Goal: Task Accomplishment & Management: Manage account settings

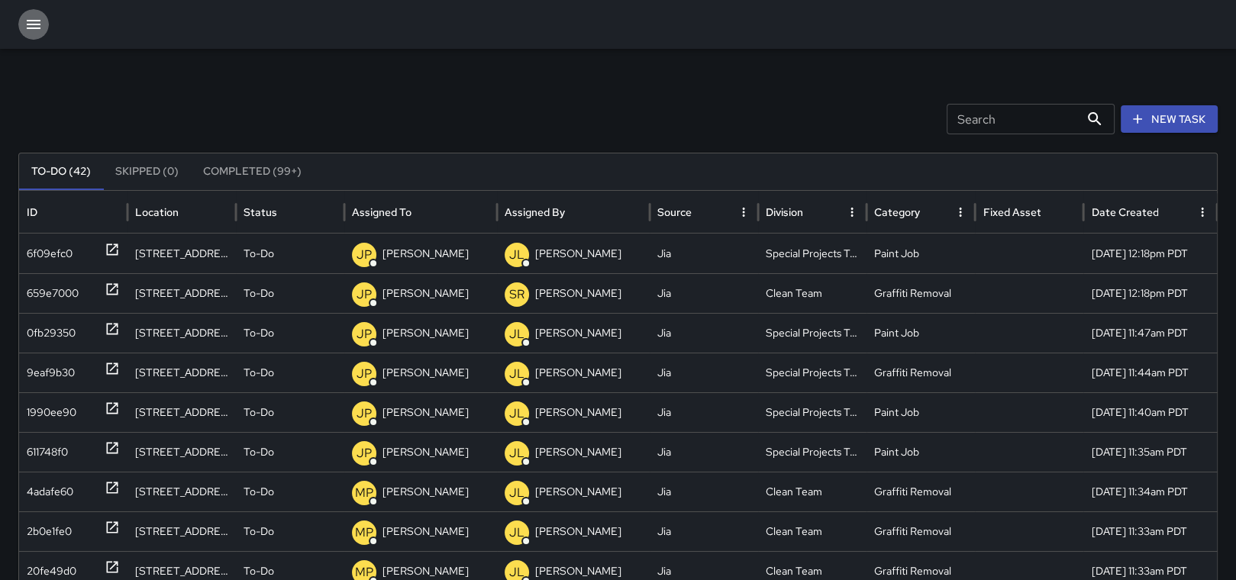
click at [28, 18] on icon "button" at bounding box center [33, 24] width 18 height 18
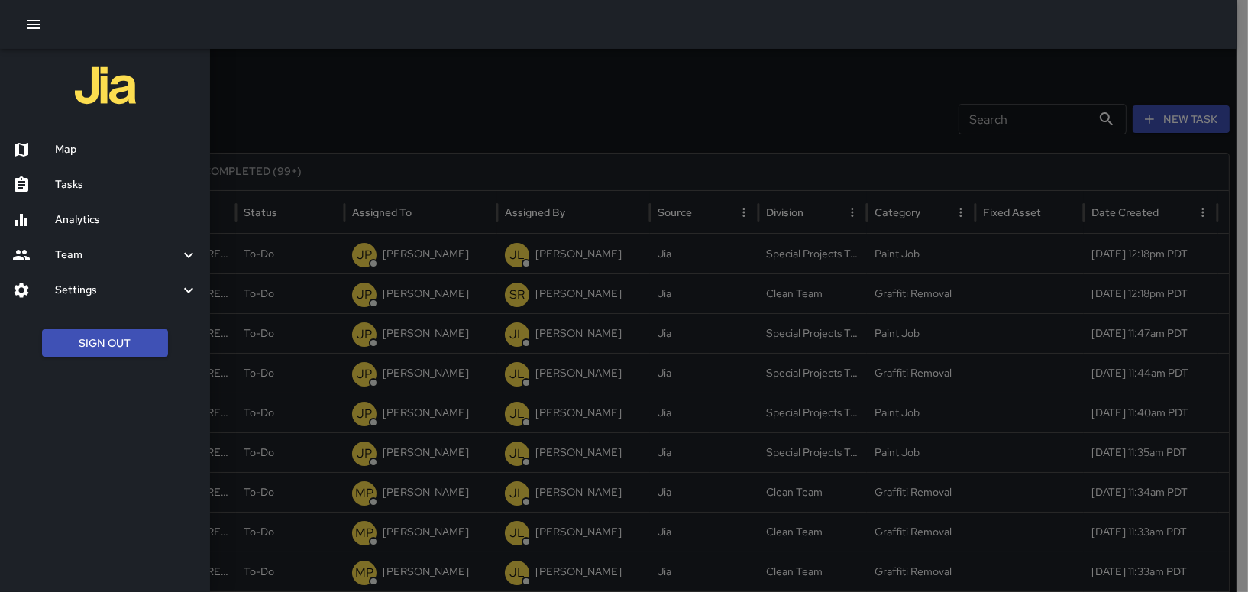
click at [68, 176] on div "Tasks" at bounding box center [105, 184] width 210 height 35
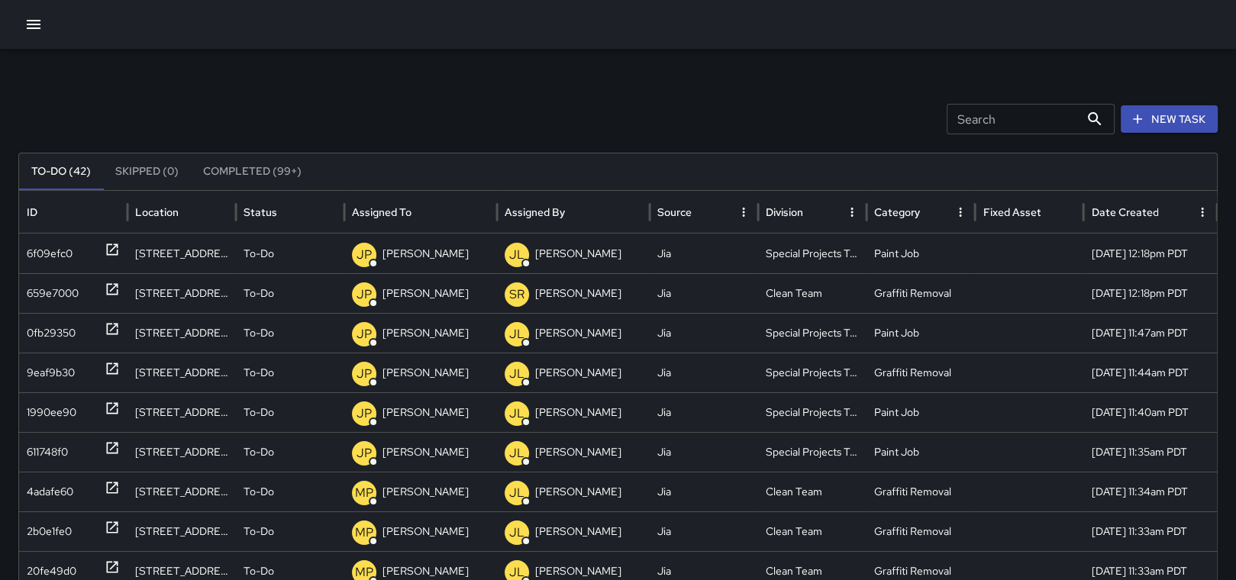
click at [25, 21] on icon "button" at bounding box center [33, 24] width 18 height 18
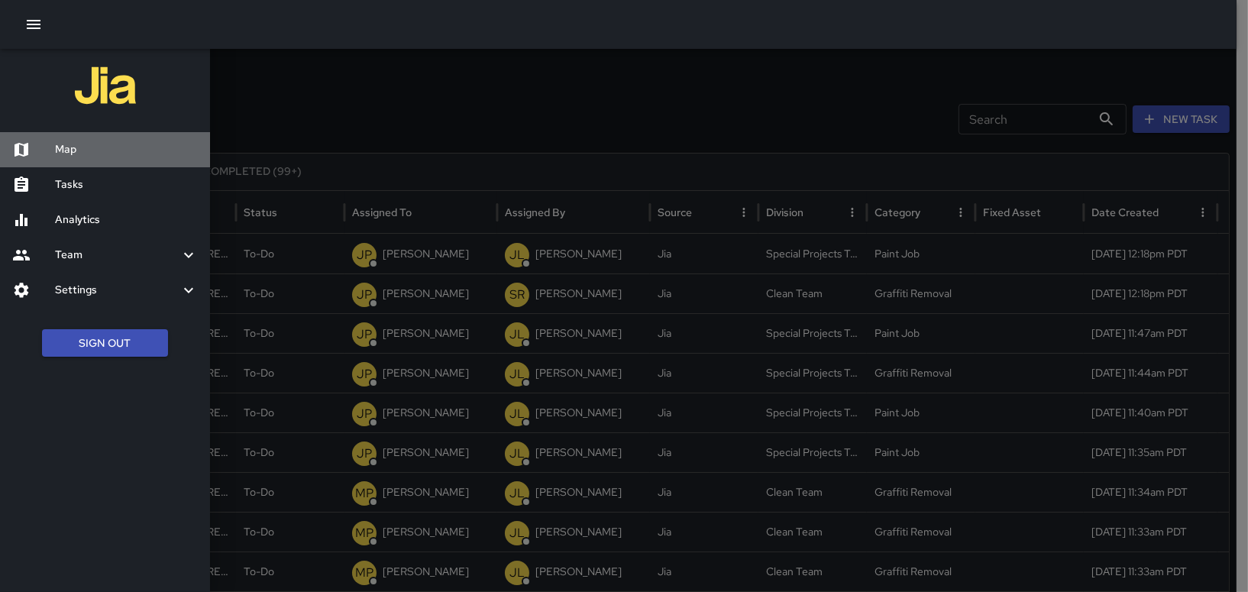
click at [77, 149] on h6 "Map" at bounding box center [126, 149] width 143 height 17
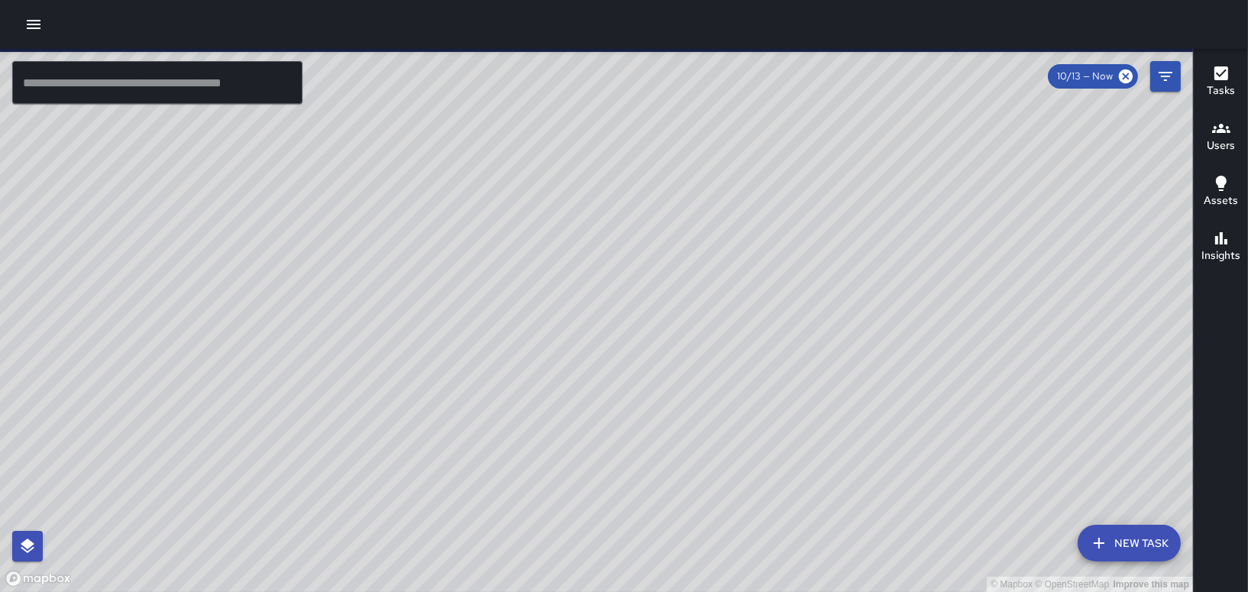
click at [1219, 143] on h6 "Users" at bounding box center [1221, 145] width 28 height 17
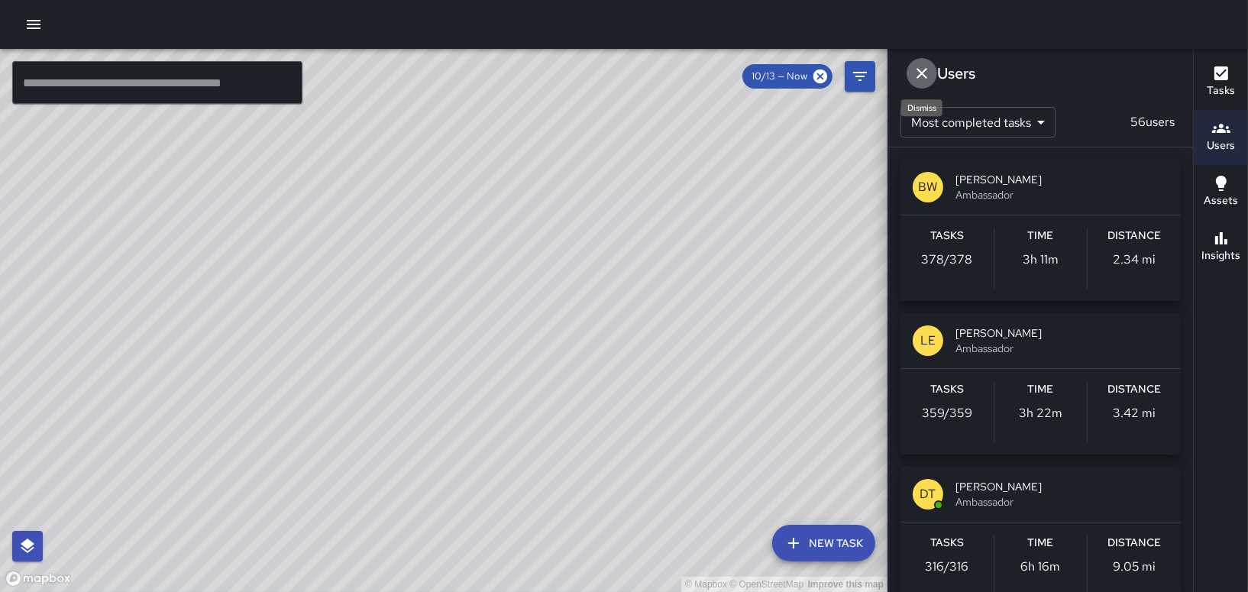
click at [923, 73] on icon "Dismiss" at bounding box center [921, 73] width 11 height 11
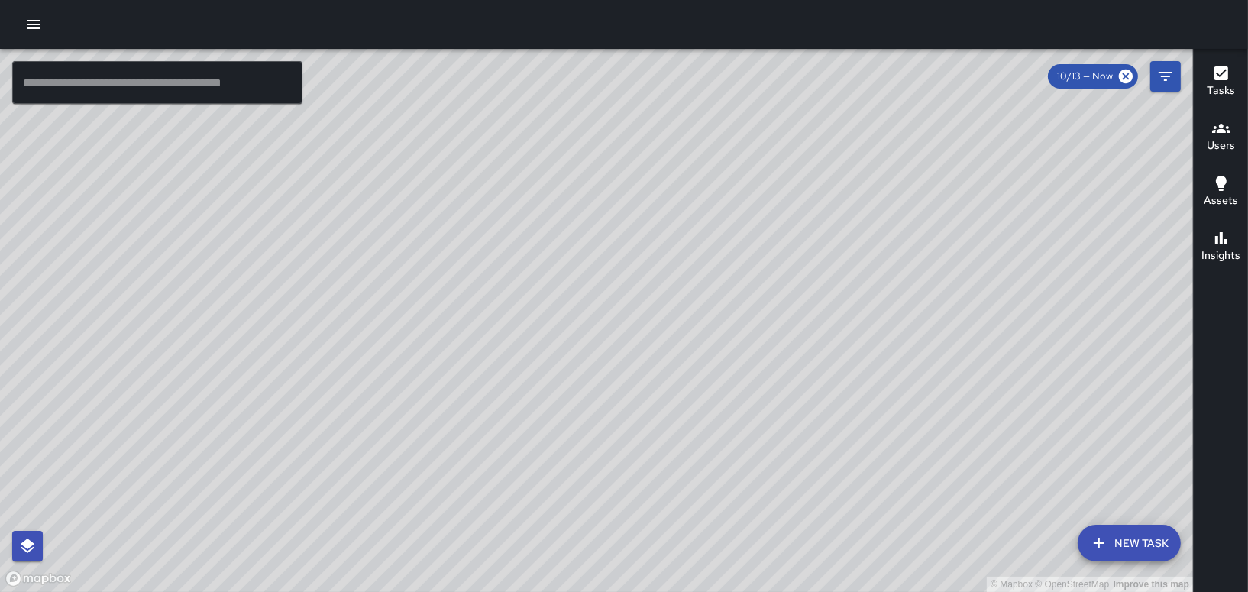
click at [1236, 148] on button "Users" at bounding box center [1221, 137] width 54 height 55
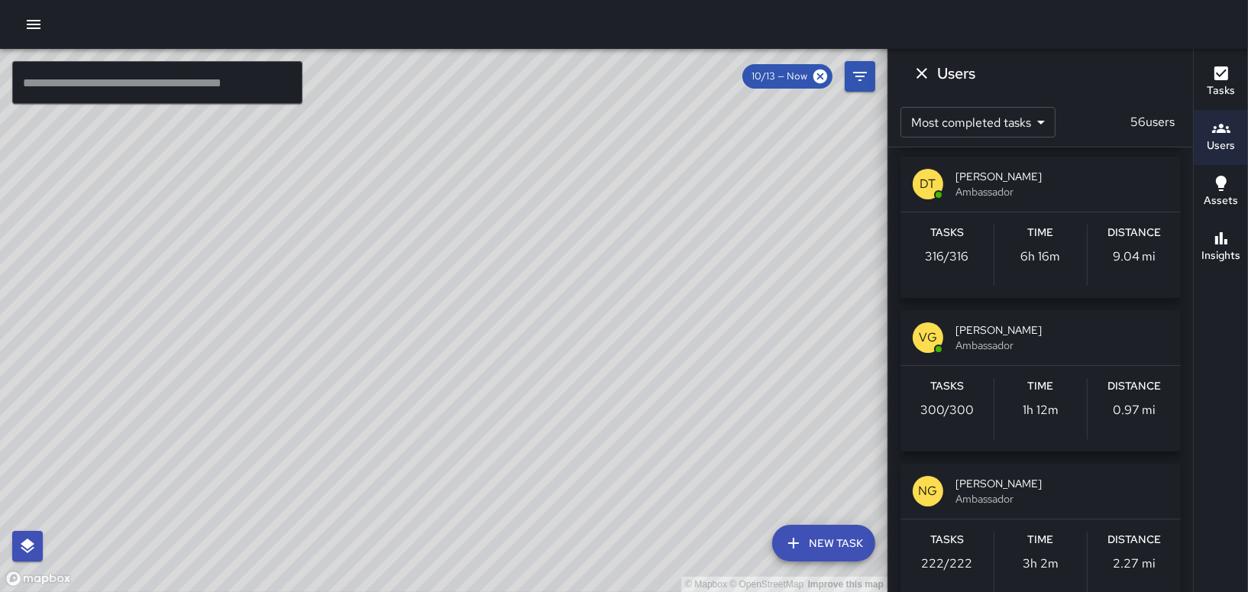
scroll to position [382, 0]
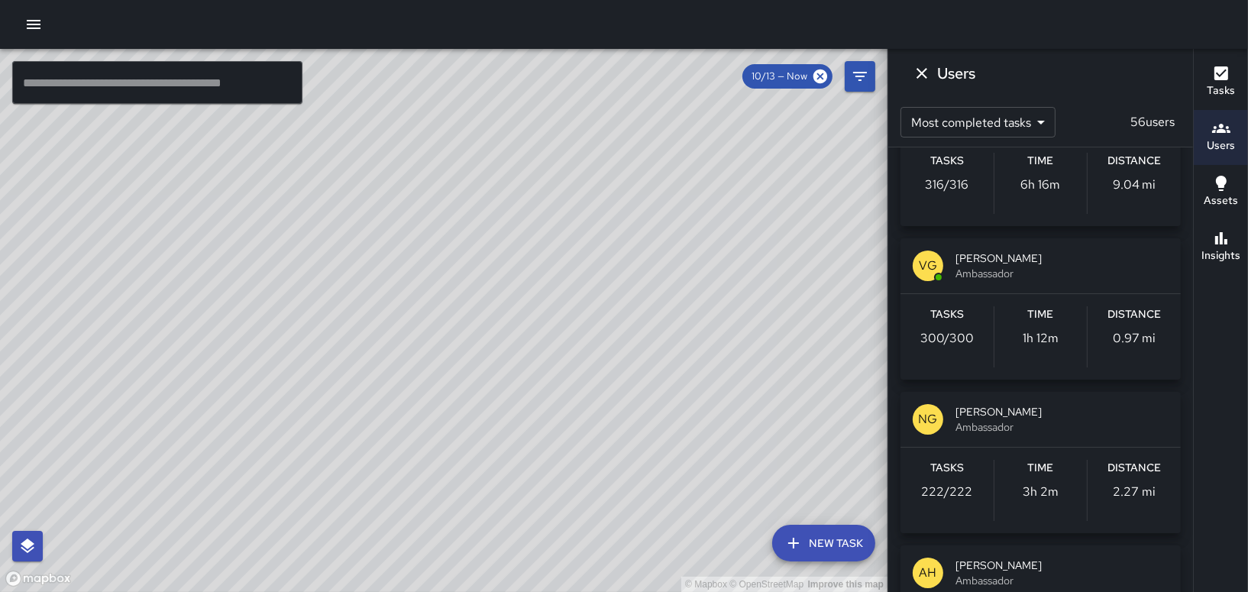
drag, startPoint x: 685, startPoint y: 284, endPoint x: 601, endPoint y: 251, distance: 90.5
click at [601, 251] on div "© Mapbox © OpenStreetMap Improve this map" at bounding box center [443, 320] width 887 height 543
click at [1235, 101] on button "Tasks" at bounding box center [1221, 82] width 54 height 55
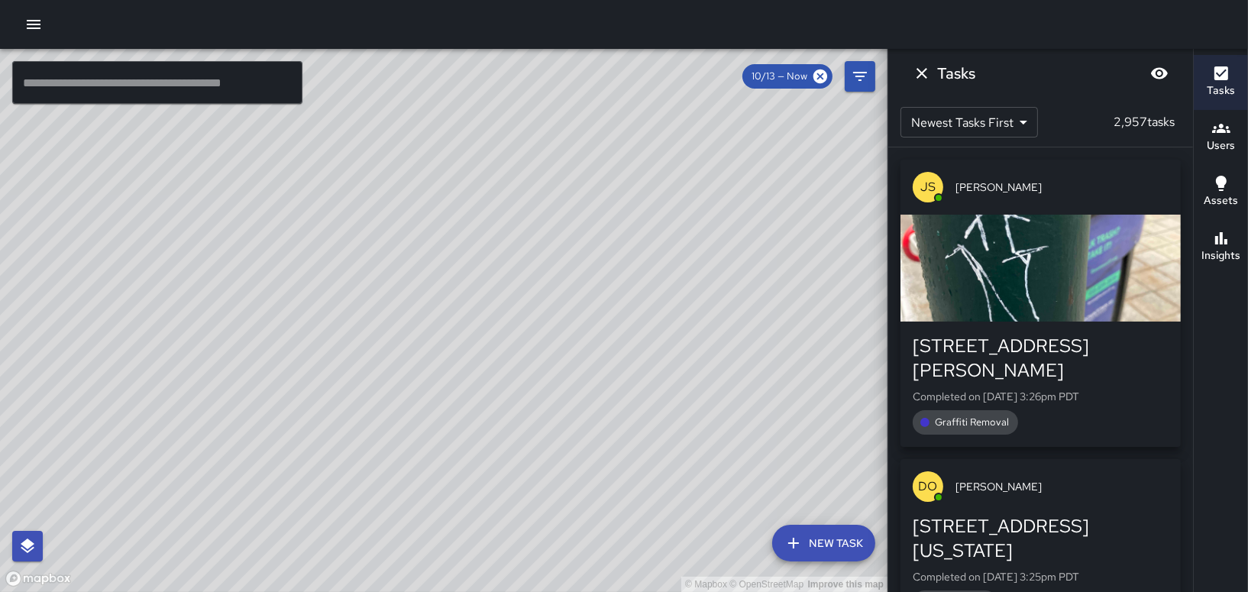
click at [1236, 138] on button "Users" at bounding box center [1221, 137] width 54 height 55
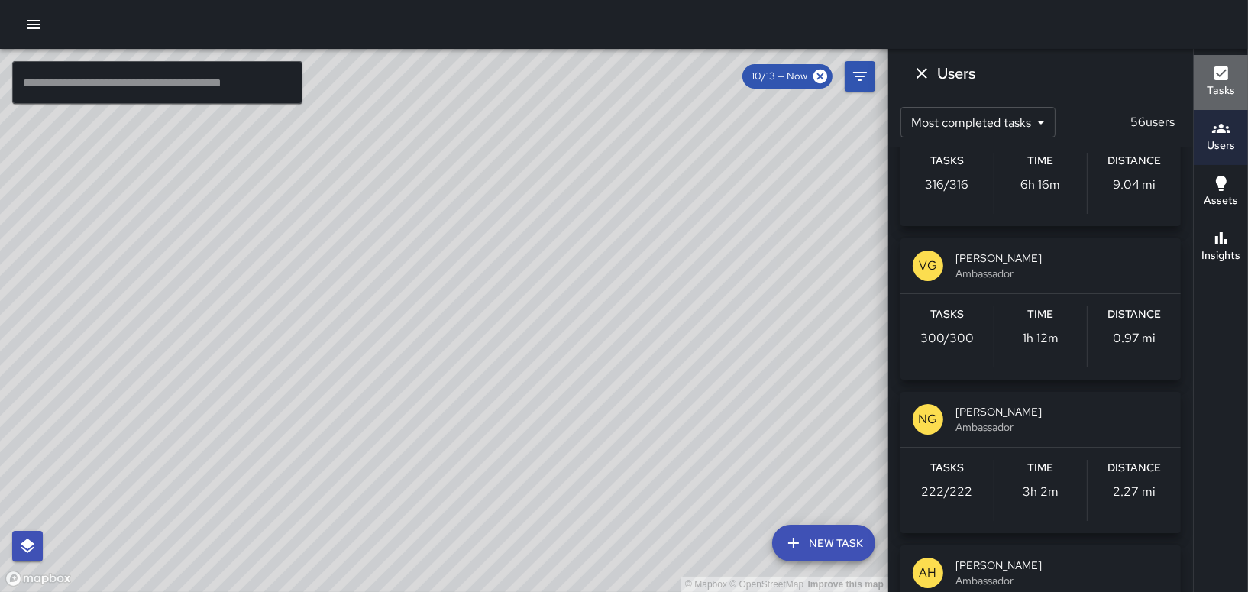
click at [1217, 79] on icon "button" at bounding box center [1221, 73] width 14 height 14
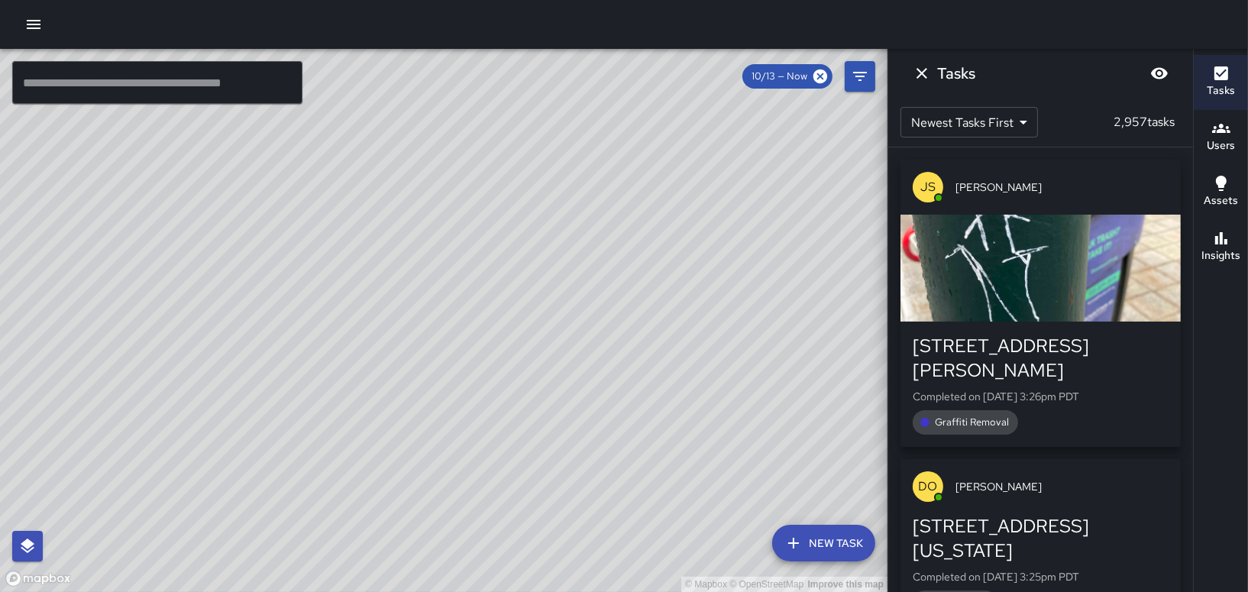
click at [1207, 136] on div "Users" at bounding box center [1221, 136] width 28 height 35
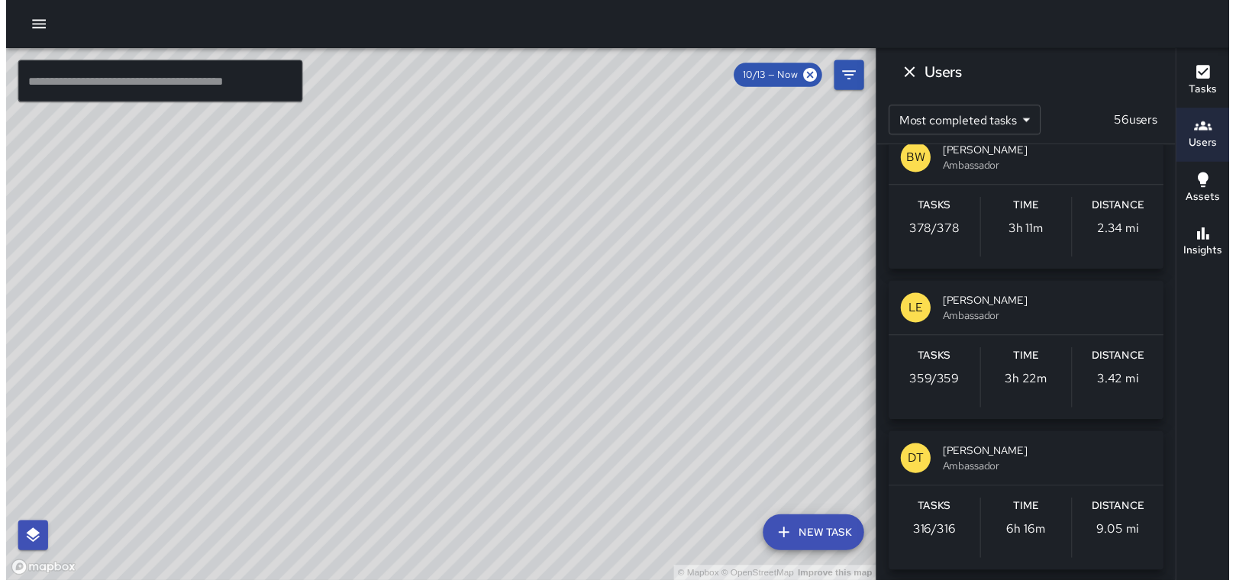
scroll to position [0, 0]
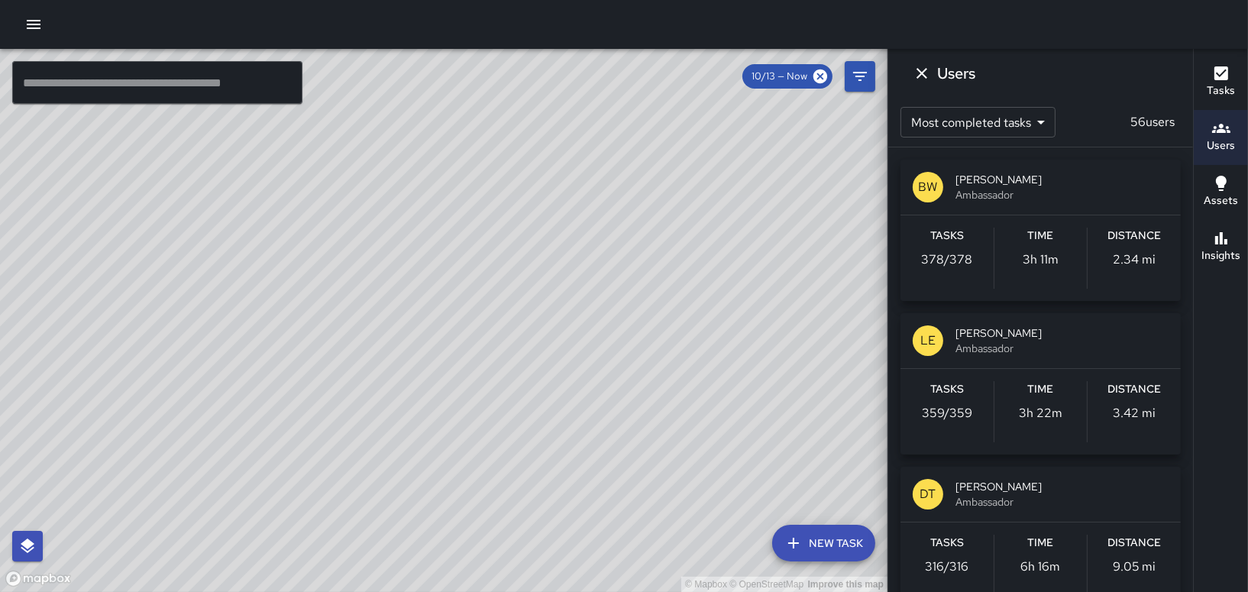
click at [15, 21] on div at bounding box center [624, 24] width 1248 height 49
click at [21, 19] on button "button" at bounding box center [33, 24] width 31 height 31
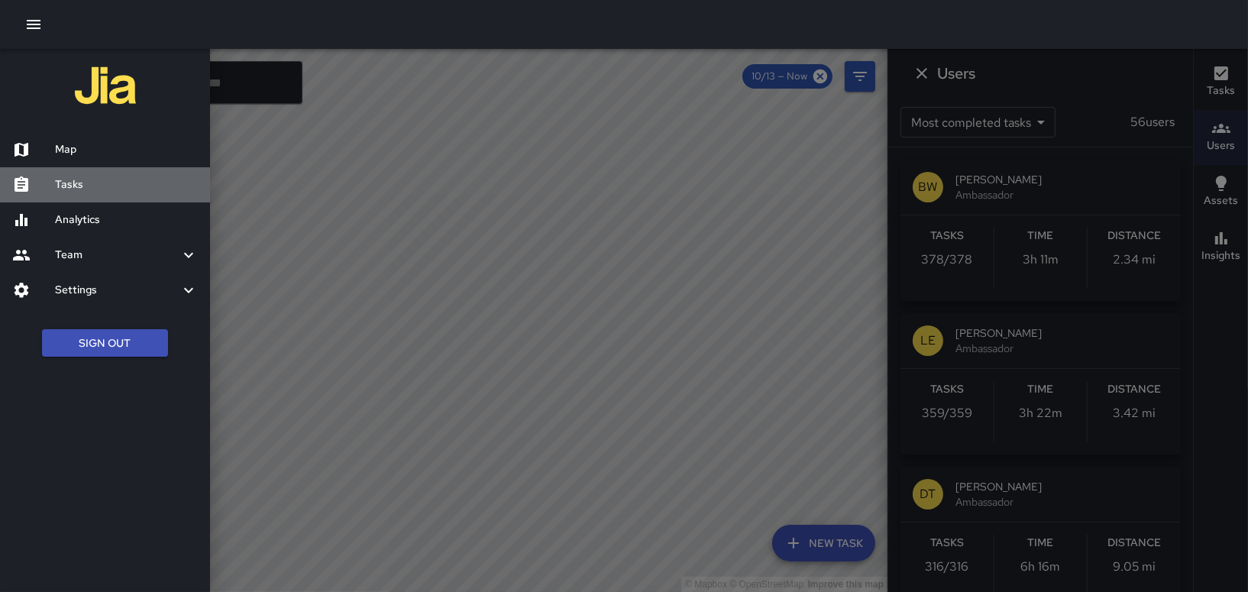
click at [72, 184] on h6 "Tasks" at bounding box center [126, 184] width 143 height 17
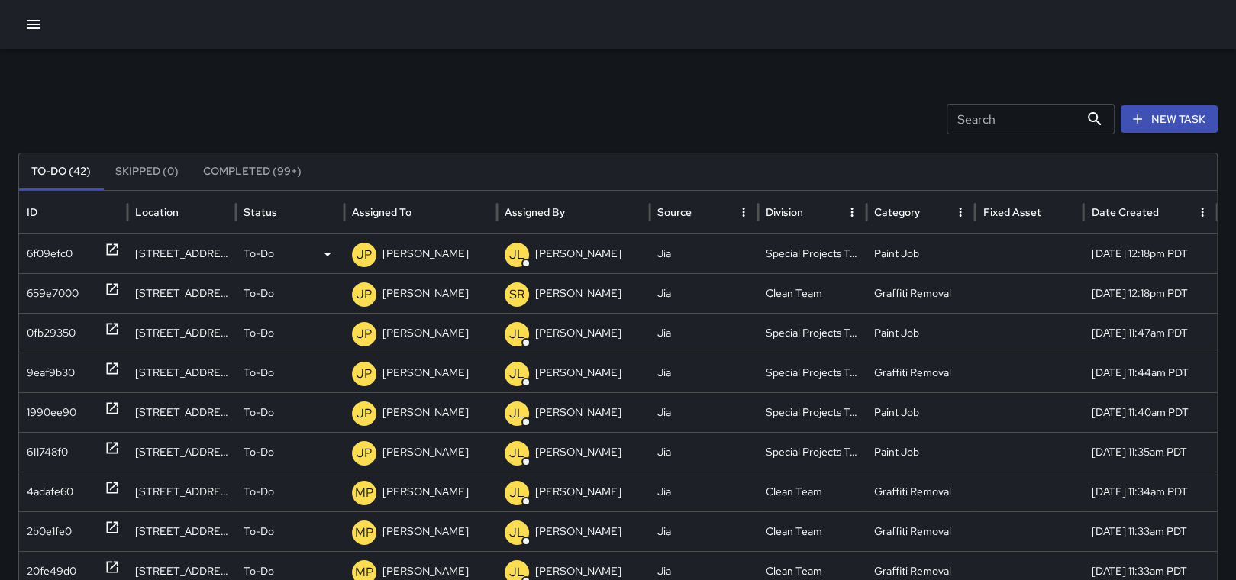
click at [95, 247] on div "6f09efc0" at bounding box center [73, 253] width 93 height 39
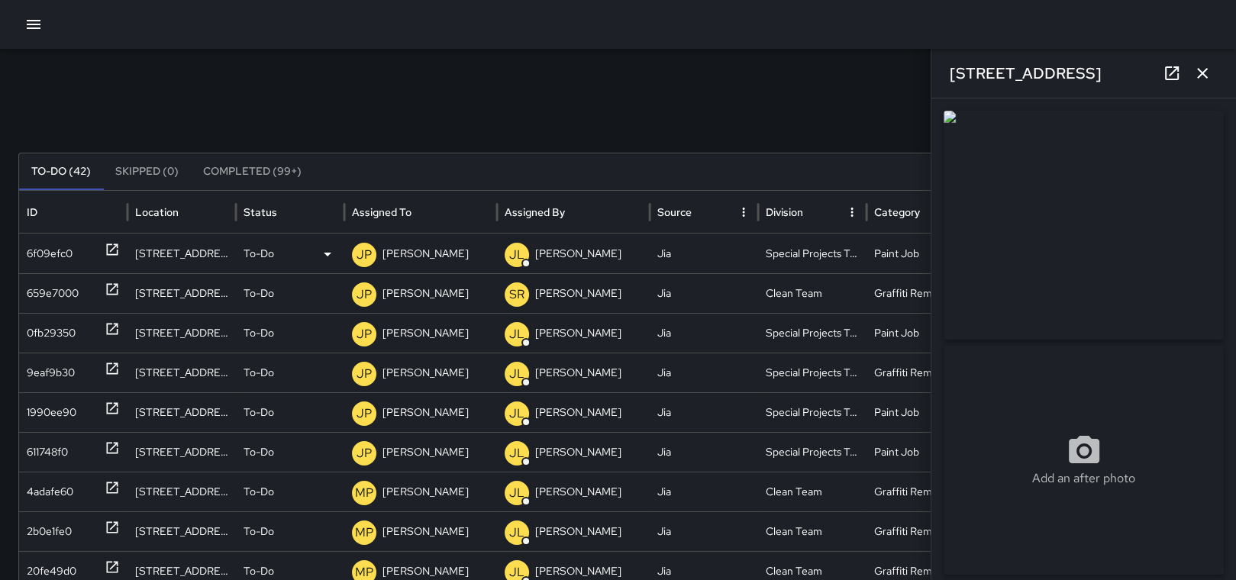
click at [425, 253] on p "[PERSON_NAME]" at bounding box center [426, 253] width 86 height 39
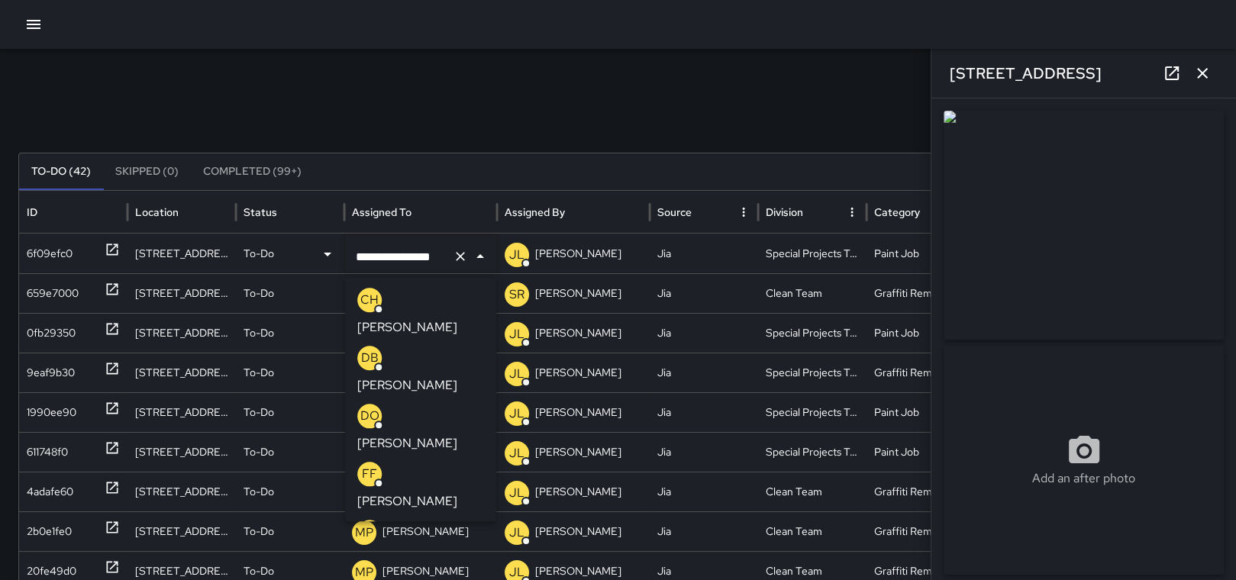
scroll to position [1566, 0]
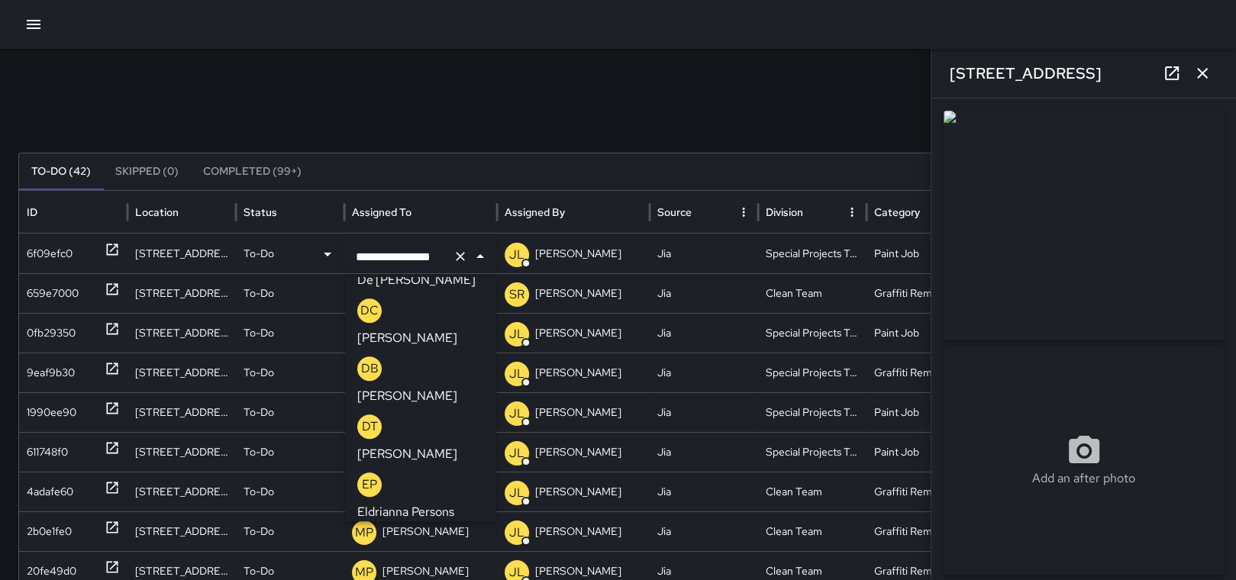
click at [38, 60] on div "**********" at bounding box center [618, 482] width 1236 height 867
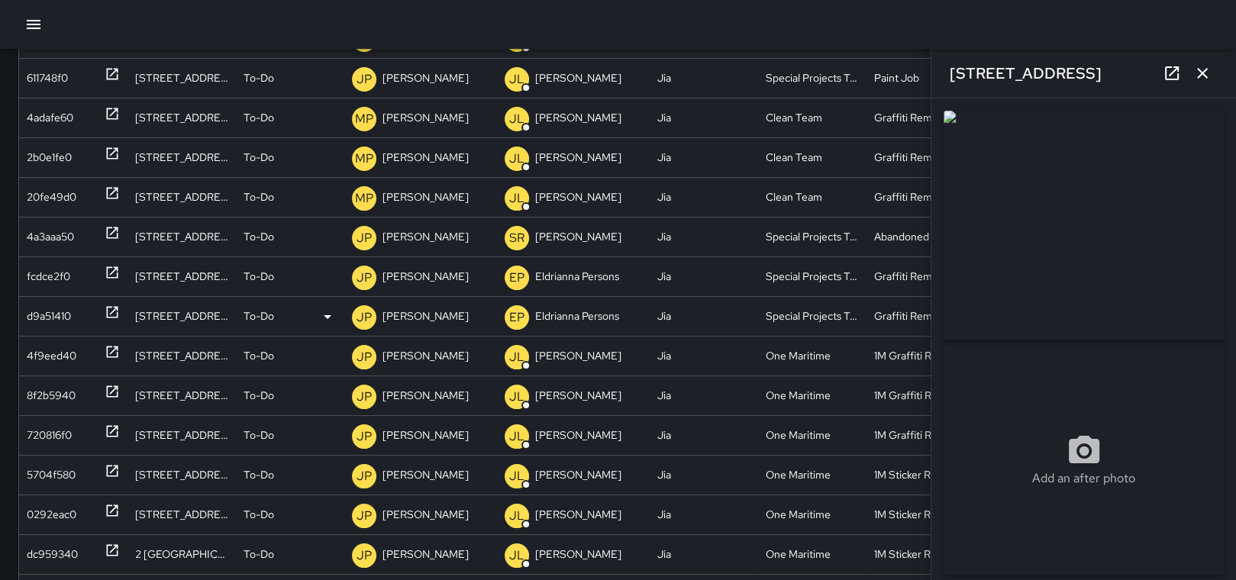
scroll to position [0, 0]
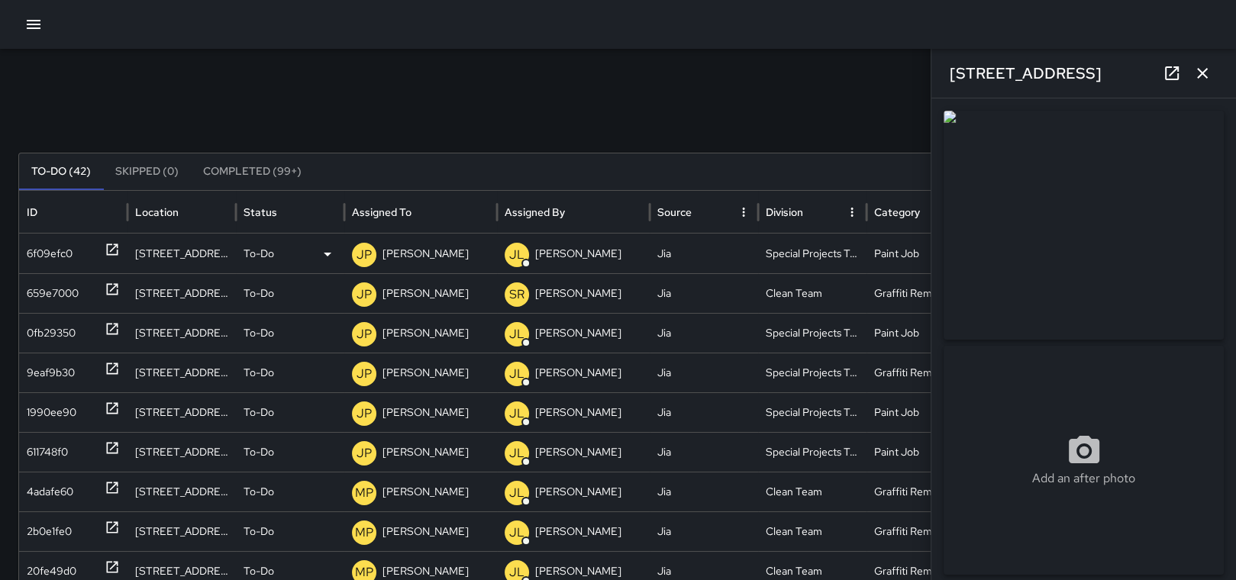
click at [415, 247] on p "[PERSON_NAME]" at bounding box center [426, 253] width 86 height 39
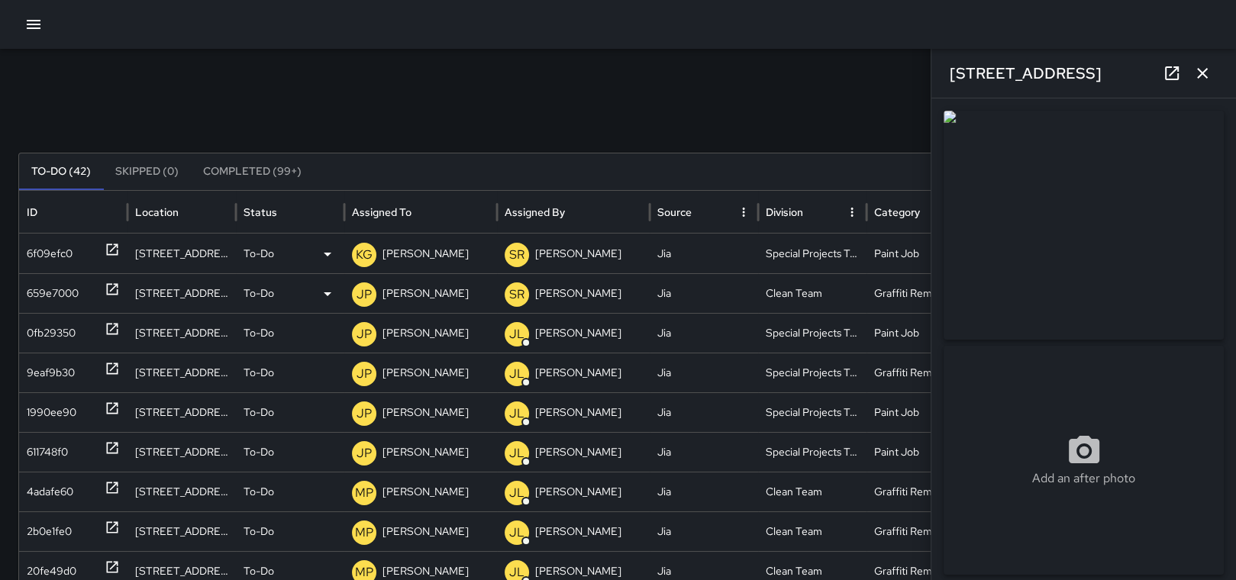
click at [42, 291] on div "659e7000" at bounding box center [53, 293] width 52 height 39
click at [31, 261] on div "6f09efc0" at bounding box center [50, 253] width 46 height 39
click at [39, 328] on div "0fb29350" at bounding box center [51, 333] width 49 height 39
click at [455, 321] on p "[PERSON_NAME]" at bounding box center [426, 333] width 86 height 39
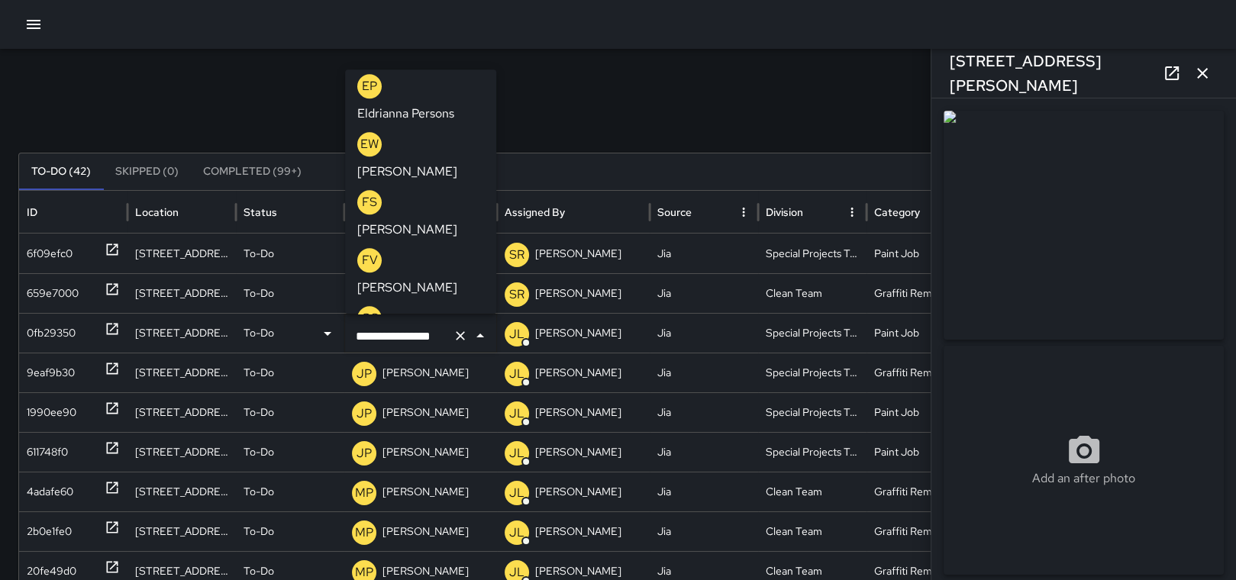
scroll to position [1757, 0]
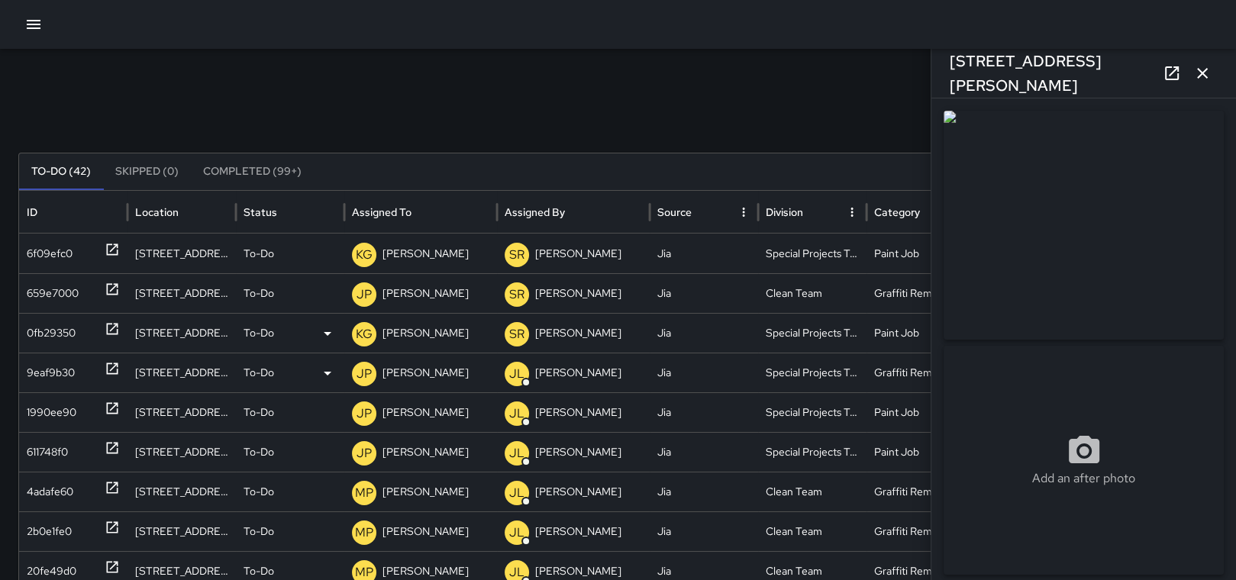
click at [37, 370] on div "9eaf9b30" at bounding box center [51, 373] width 48 height 39
click at [44, 412] on div "1990ee90" at bounding box center [52, 412] width 50 height 39
click at [415, 415] on p "[PERSON_NAME]" at bounding box center [426, 412] width 86 height 39
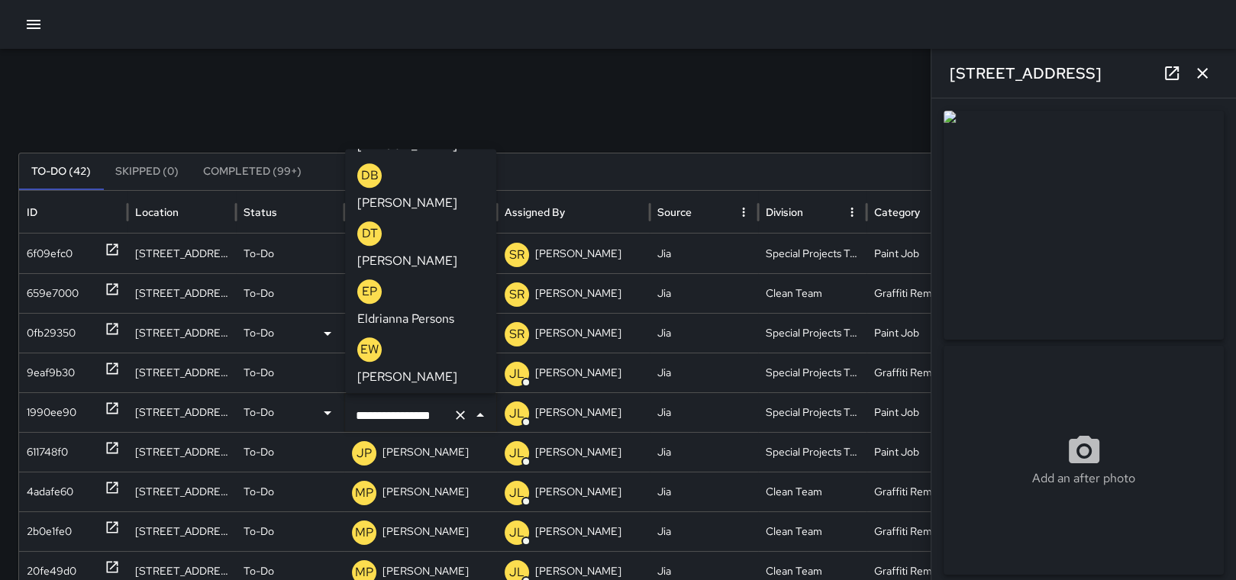
scroll to position [1724, 0]
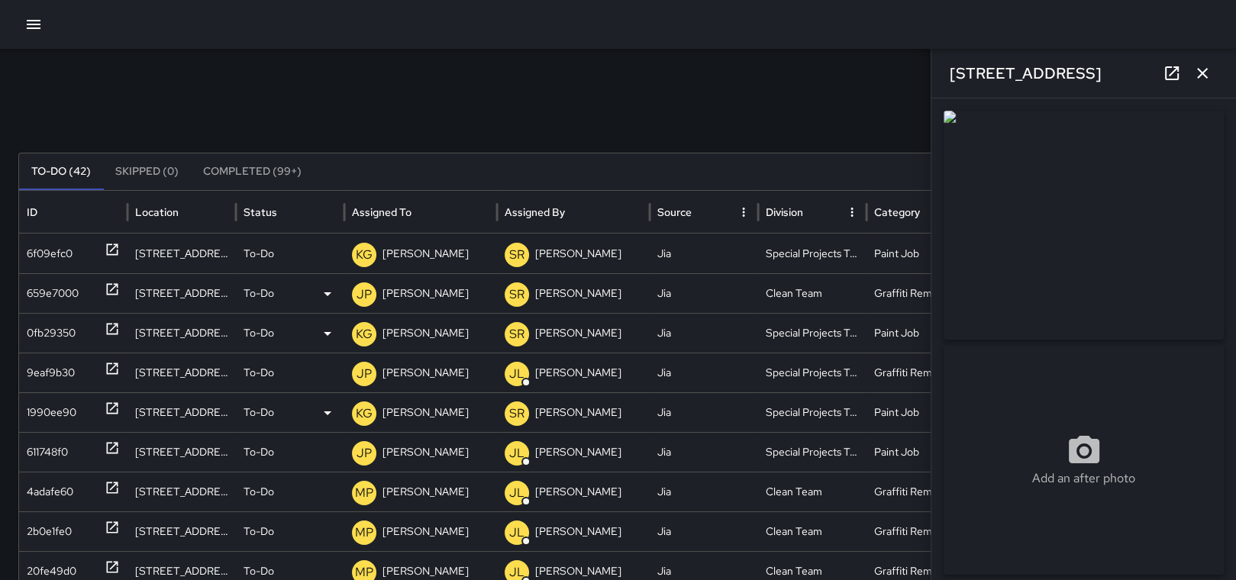
click at [73, 295] on div "659e7000" at bounding box center [53, 293] width 52 height 39
click at [37, 451] on div "611748f0" at bounding box center [47, 452] width 41 height 39
click at [402, 450] on p "[PERSON_NAME]" at bounding box center [426, 452] width 86 height 39
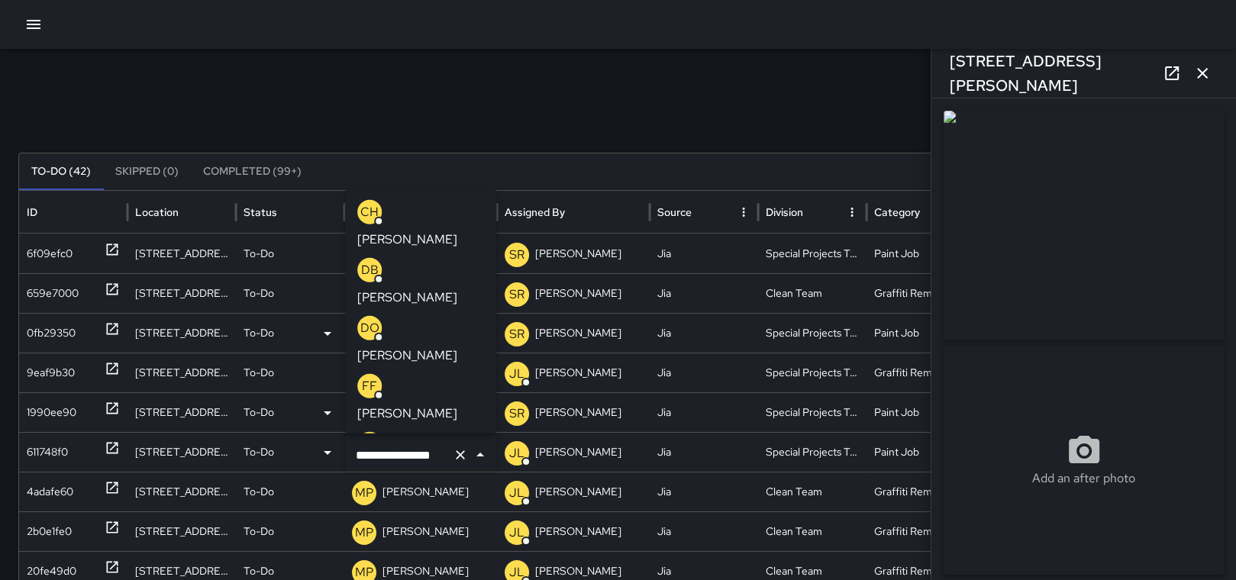
scroll to position [1566, 0]
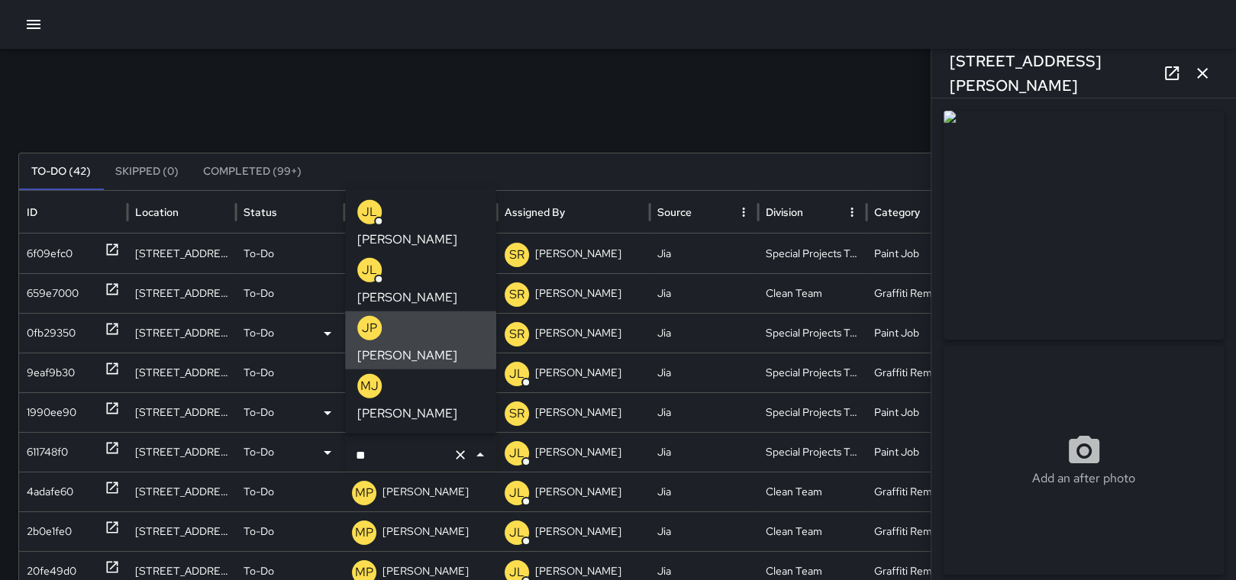
type input "*"
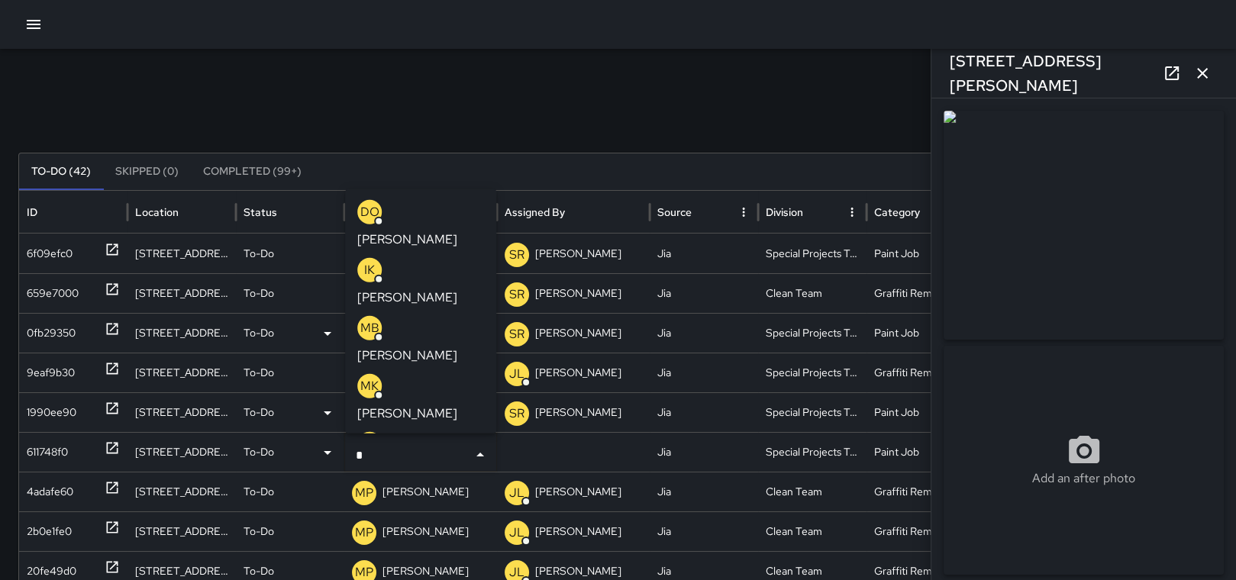
type input "**"
click at [379, 432] on div "KG" at bounding box center [369, 444] width 24 height 24
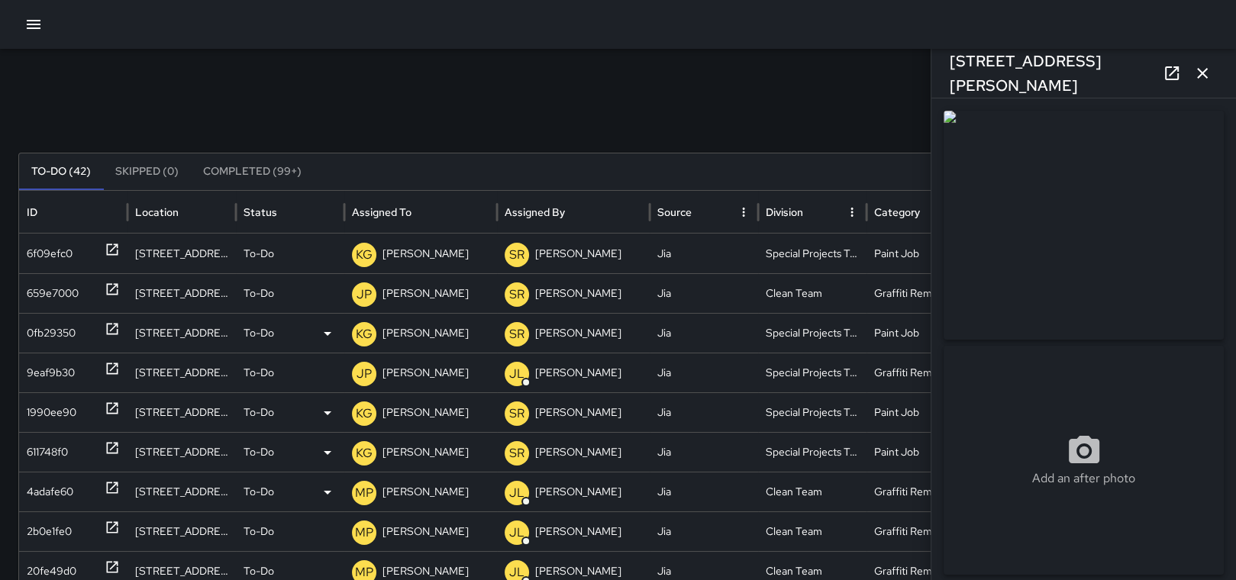
click at [52, 490] on div "4adafe60" at bounding box center [50, 492] width 47 height 39
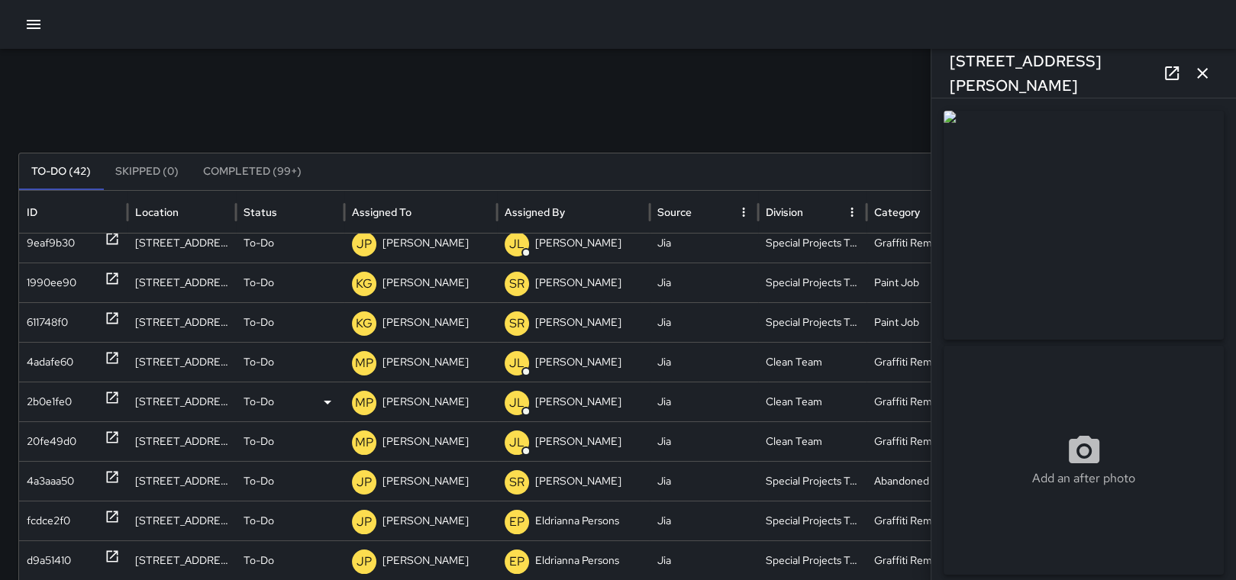
scroll to position [72, 0]
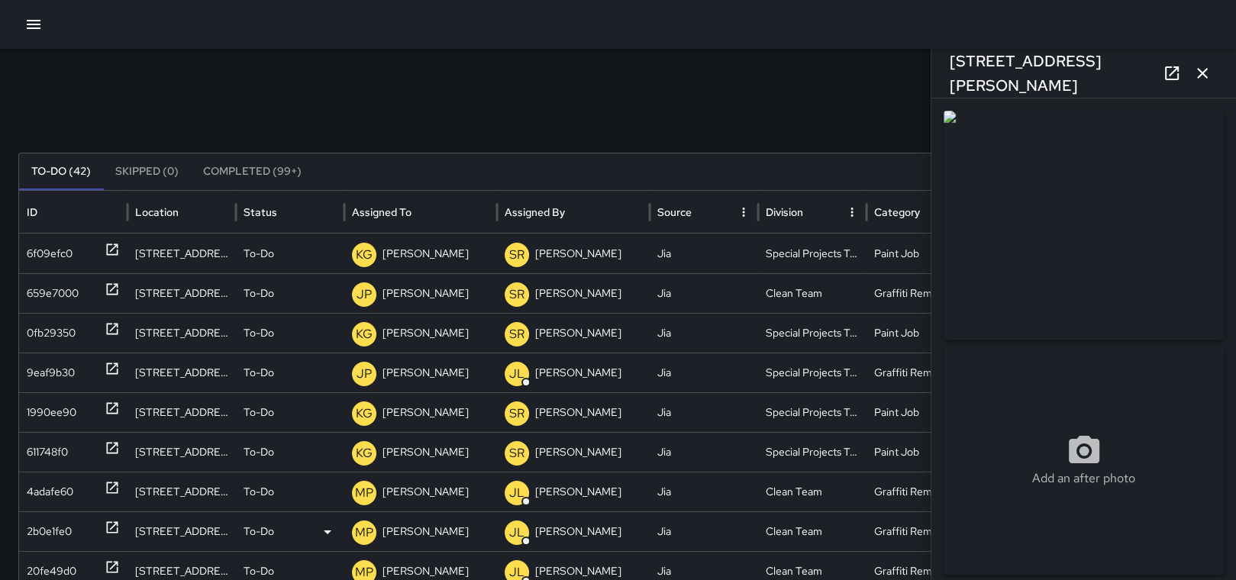
click at [67, 524] on div "2b0e1fe0" at bounding box center [49, 531] width 45 height 39
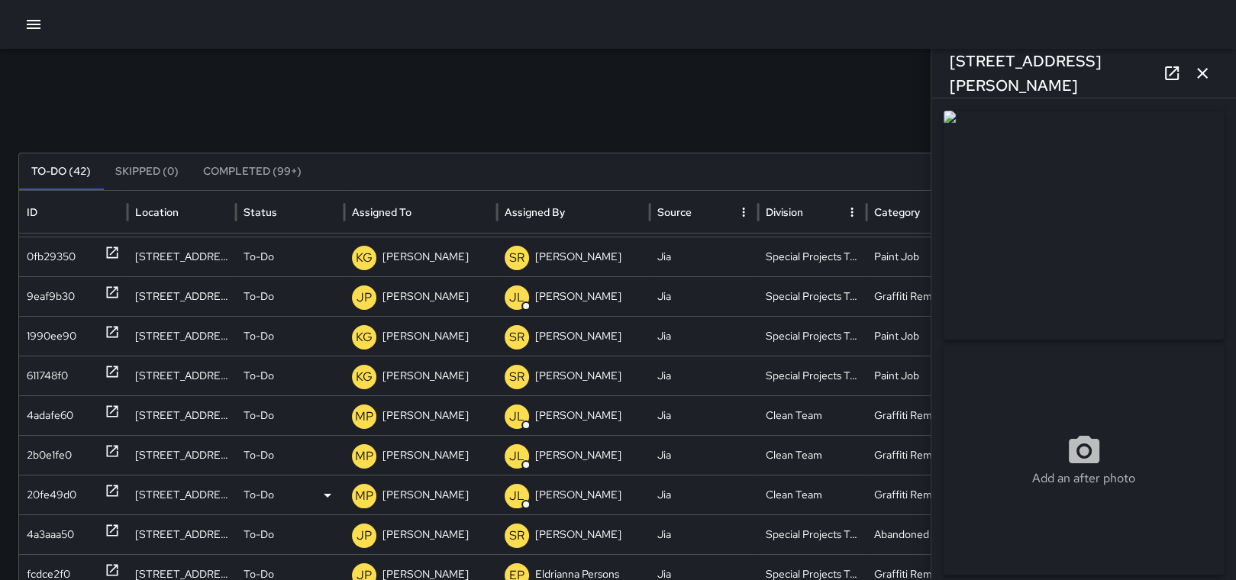
click at [73, 506] on div "20fe49d0" at bounding box center [52, 495] width 50 height 39
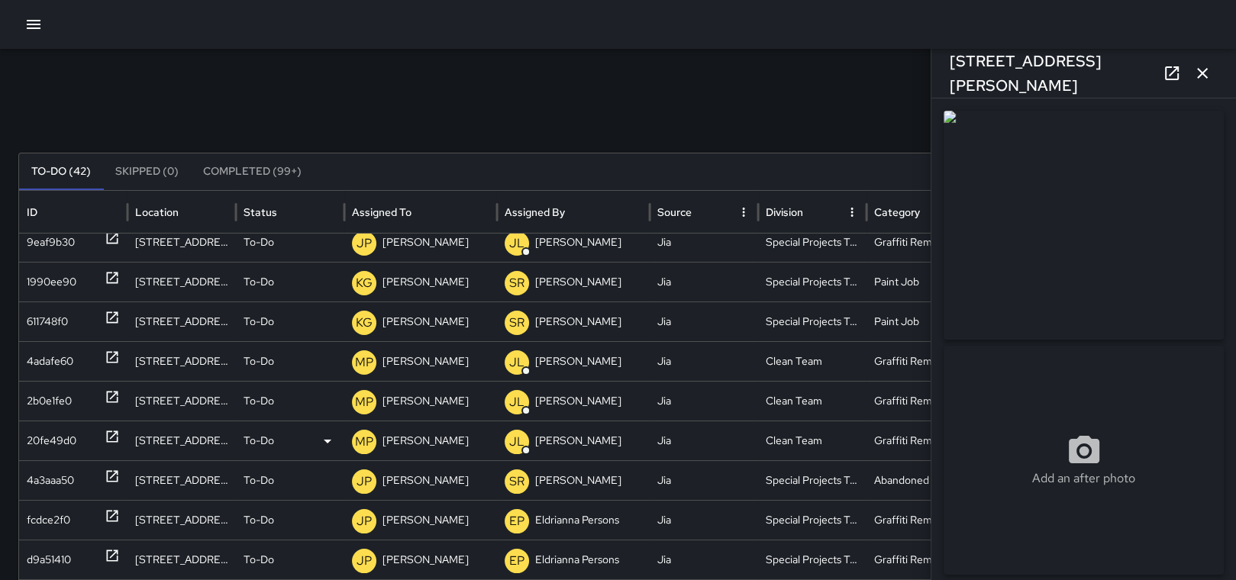
scroll to position [143, 0]
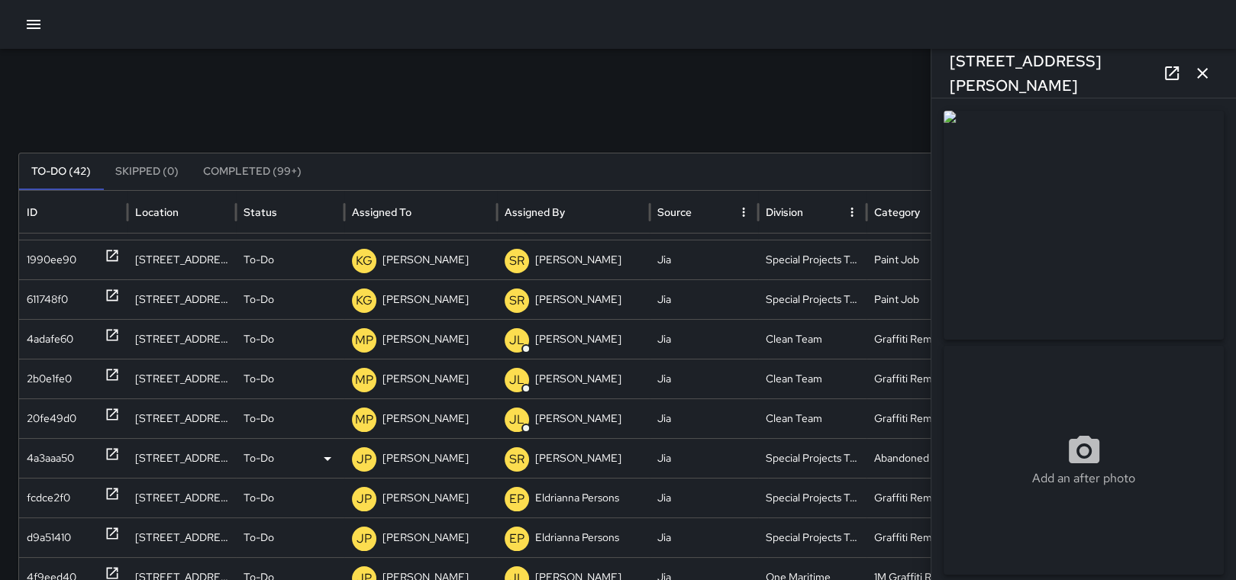
click at [43, 467] on div "4a3aaa50" at bounding box center [50, 458] width 47 height 39
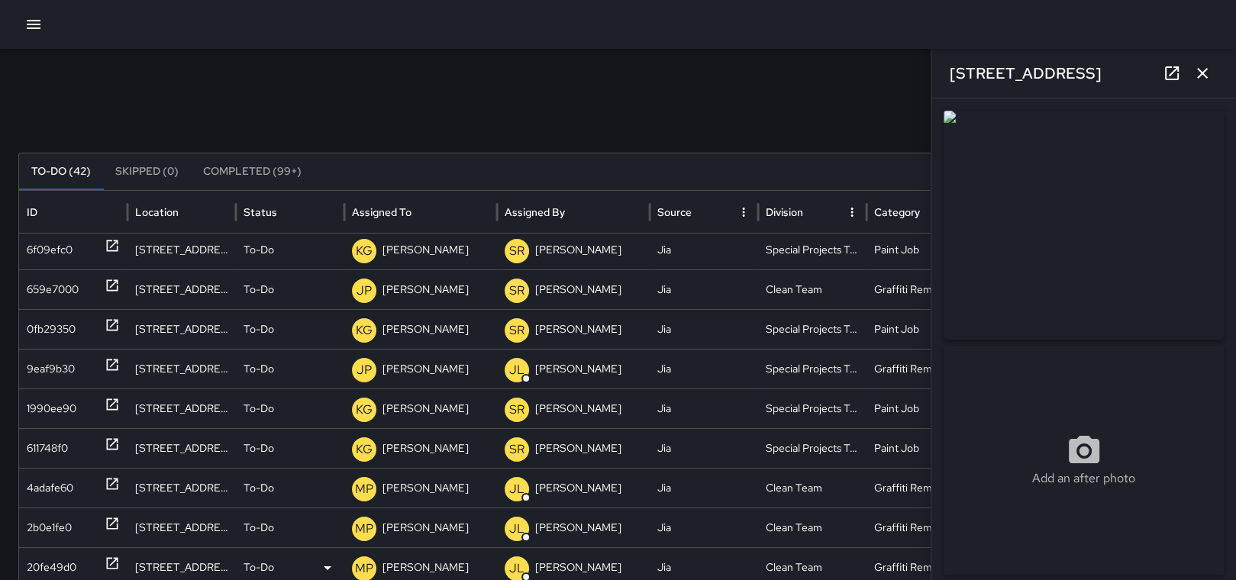
scroll to position [0, 0]
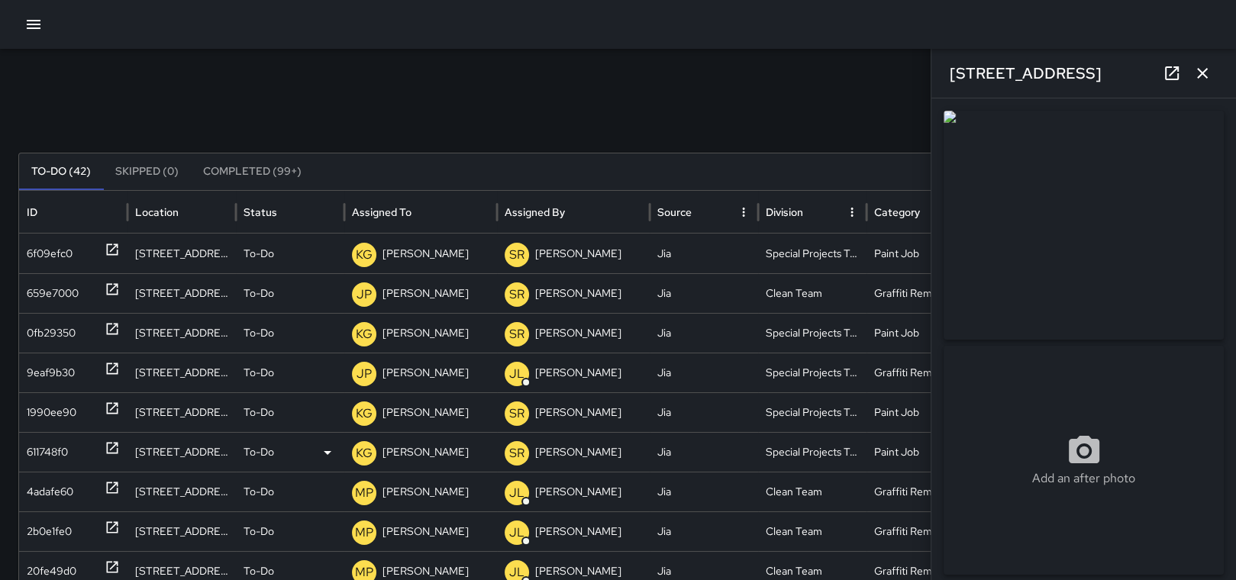
click at [40, 466] on div "611748f0" at bounding box center [47, 452] width 41 height 39
click at [426, 454] on p "[PERSON_NAME]" at bounding box center [426, 452] width 86 height 39
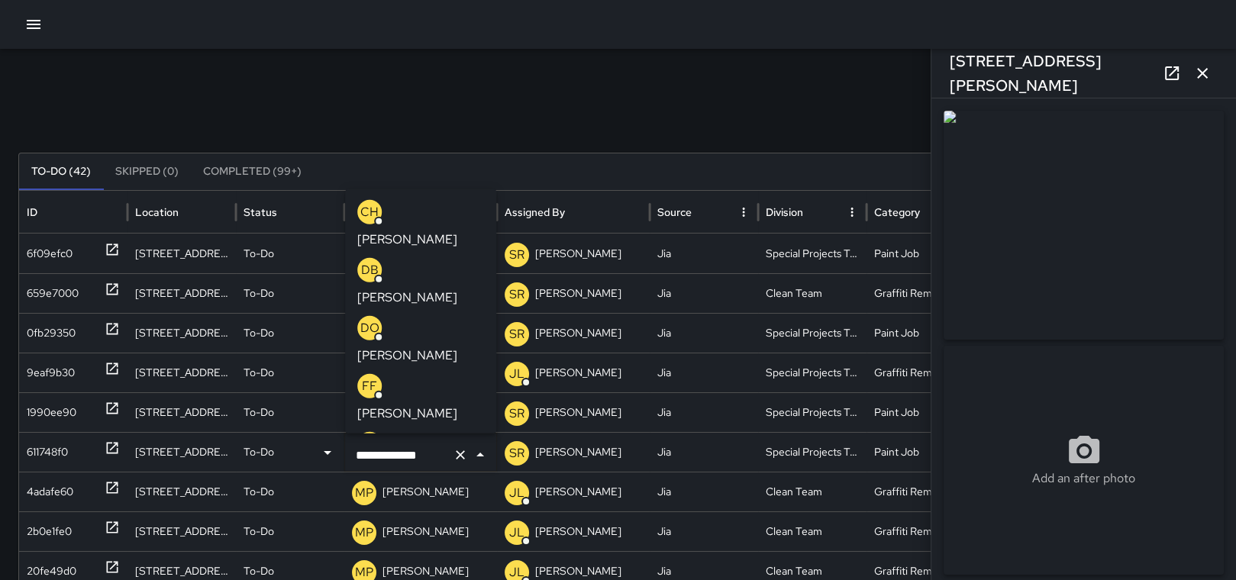
scroll to position [1632, 0]
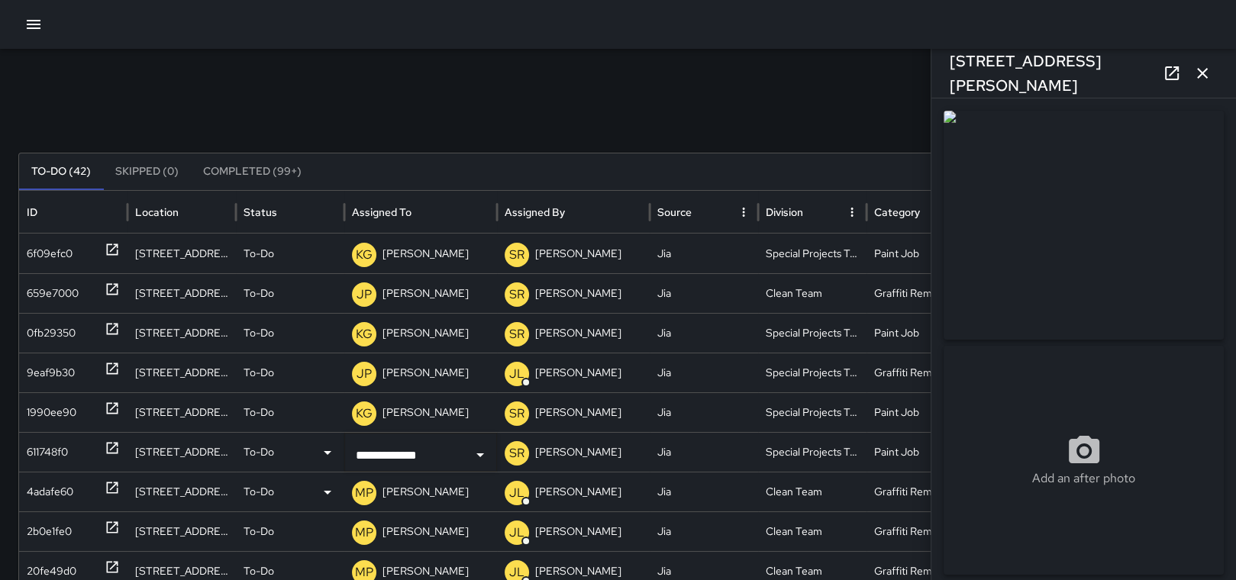
click at [57, 487] on div "4adafe60" at bounding box center [50, 492] width 47 height 39
click at [440, 488] on p "[PERSON_NAME]" at bounding box center [426, 492] width 86 height 39
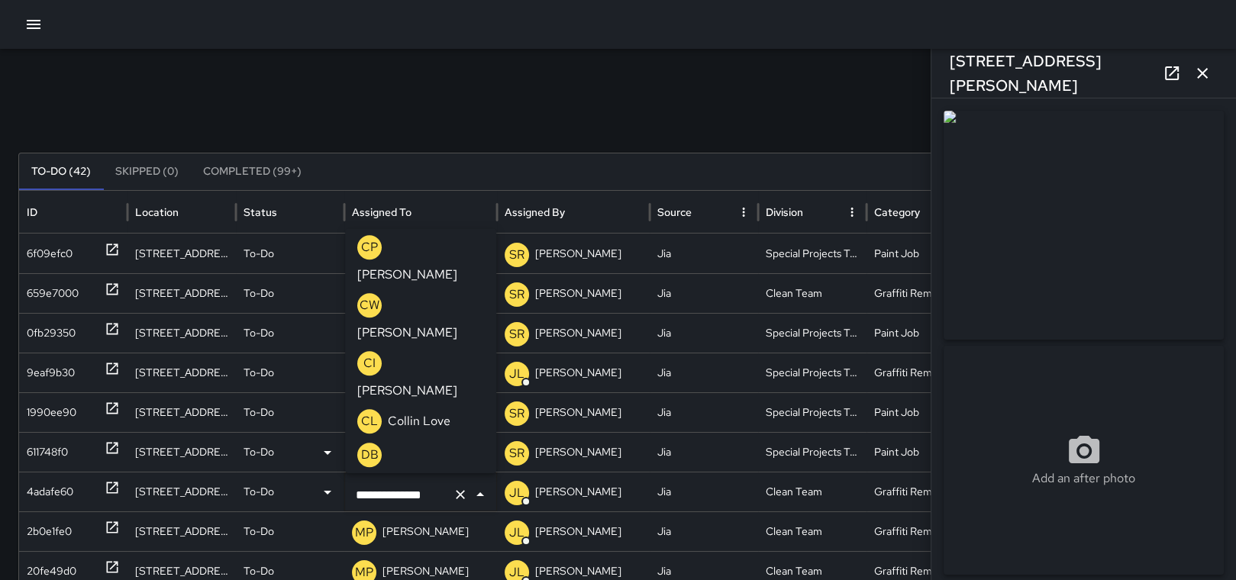
scroll to position [0, 0]
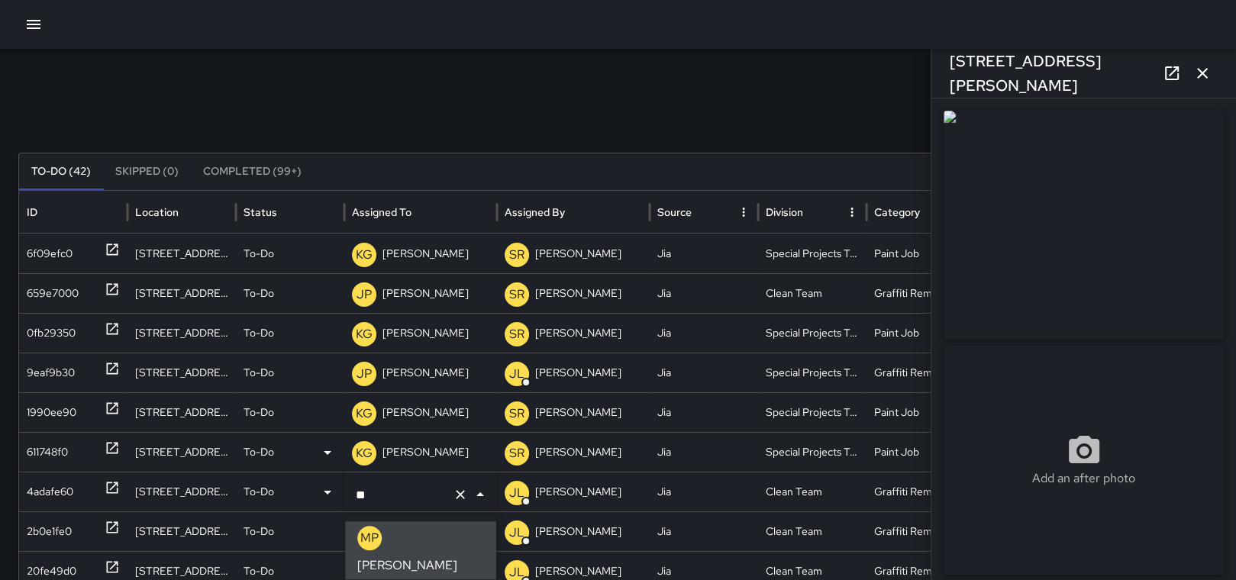
type input "*"
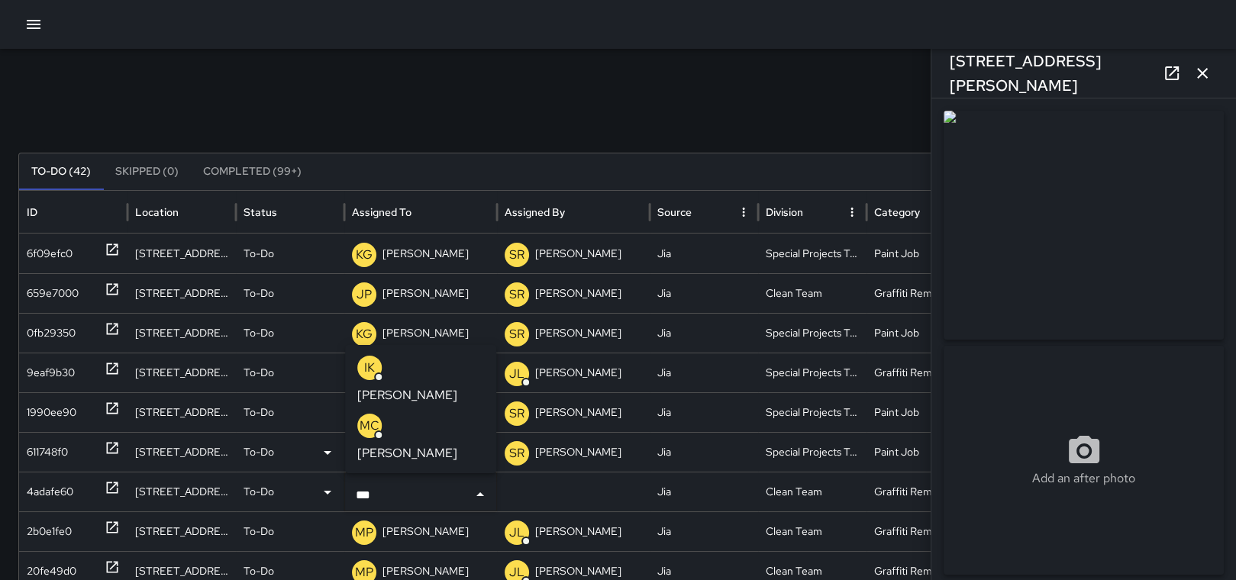
type input "****"
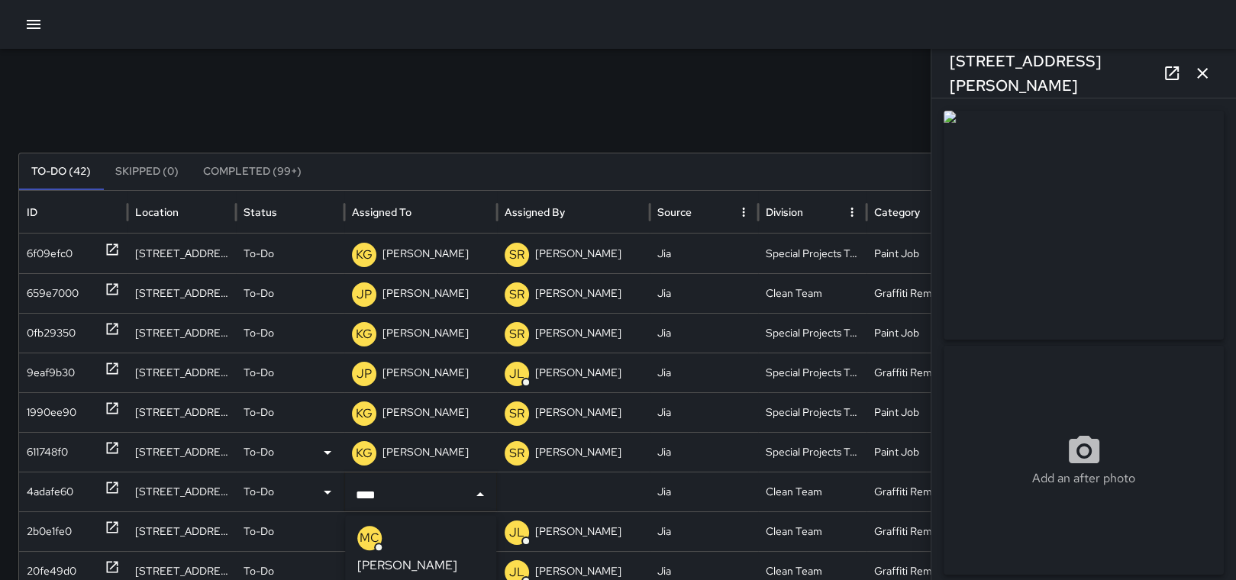
click at [409, 526] on div "MC [PERSON_NAME]" at bounding box center [420, 550] width 127 height 49
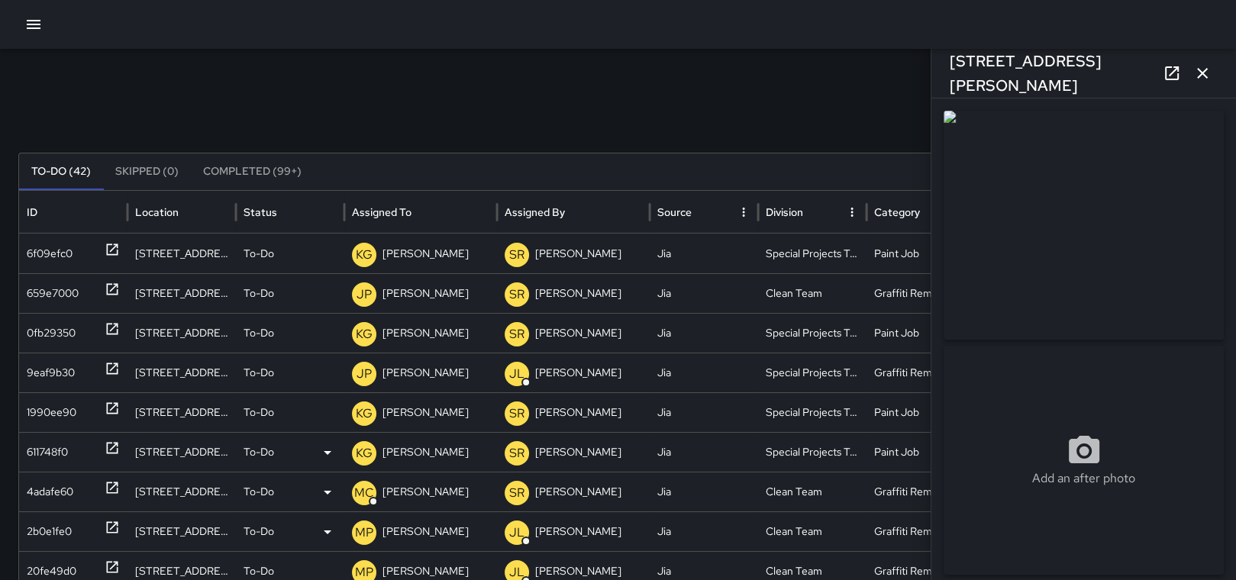
click at [47, 526] on div "2b0e1fe0" at bounding box center [49, 531] width 45 height 39
click at [386, 531] on p "[PERSON_NAME]" at bounding box center [426, 531] width 86 height 39
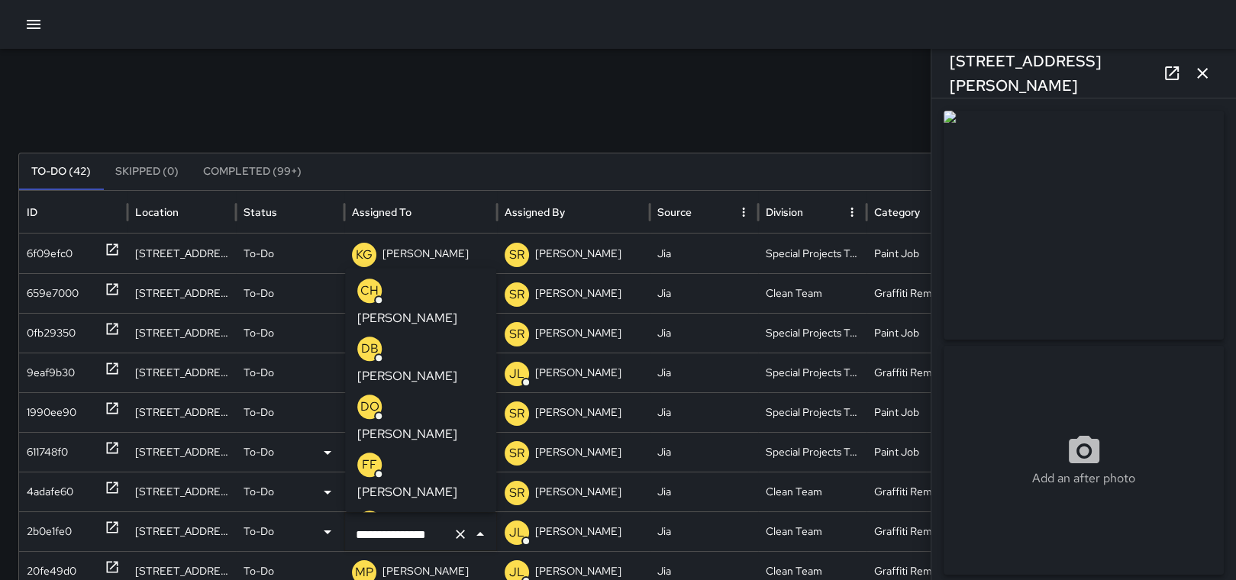
scroll to position [1850, 0]
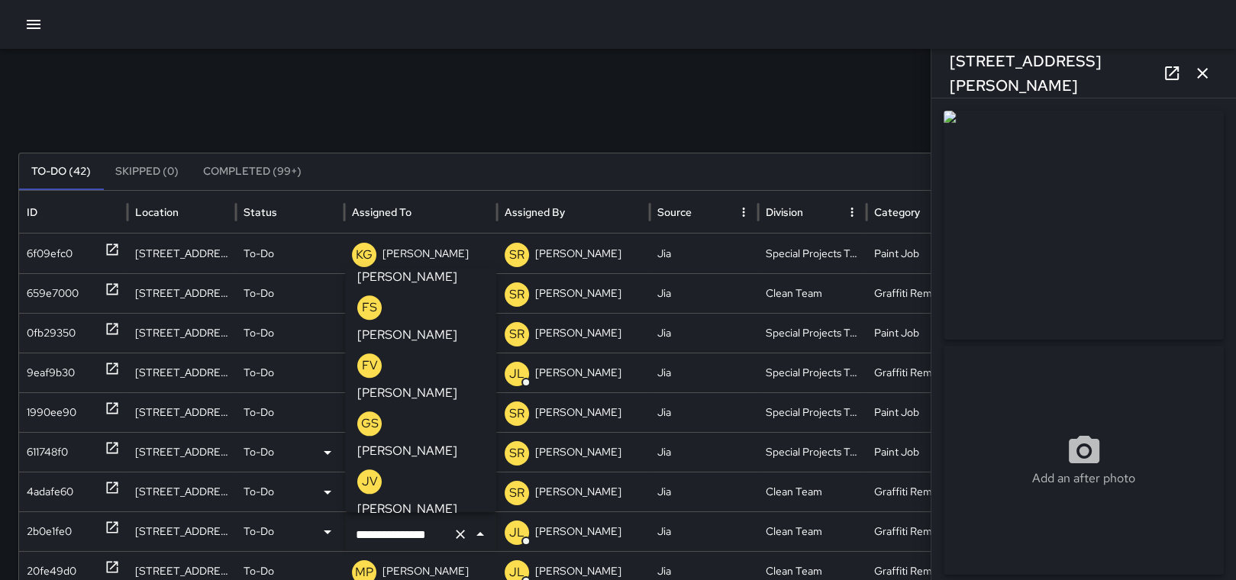
click at [458, 532] on icon "Clear" at bounding box center [460, 534] width 9 height 9
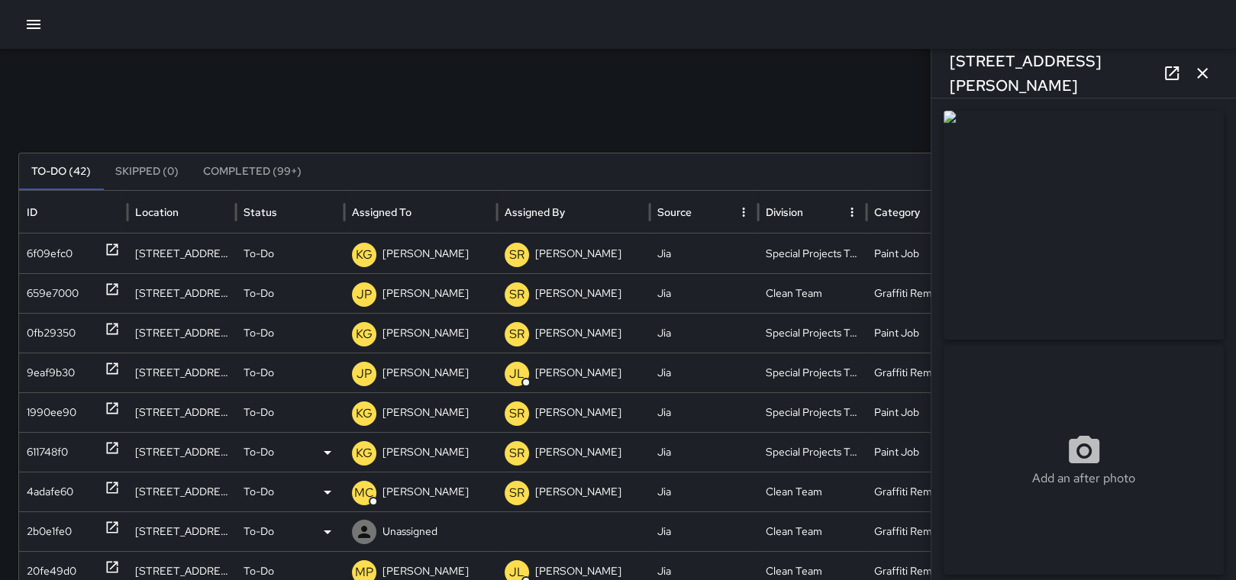
click at [454, 532] on div "Unassigned" at bounding box center [420, 531] width 137 height 39
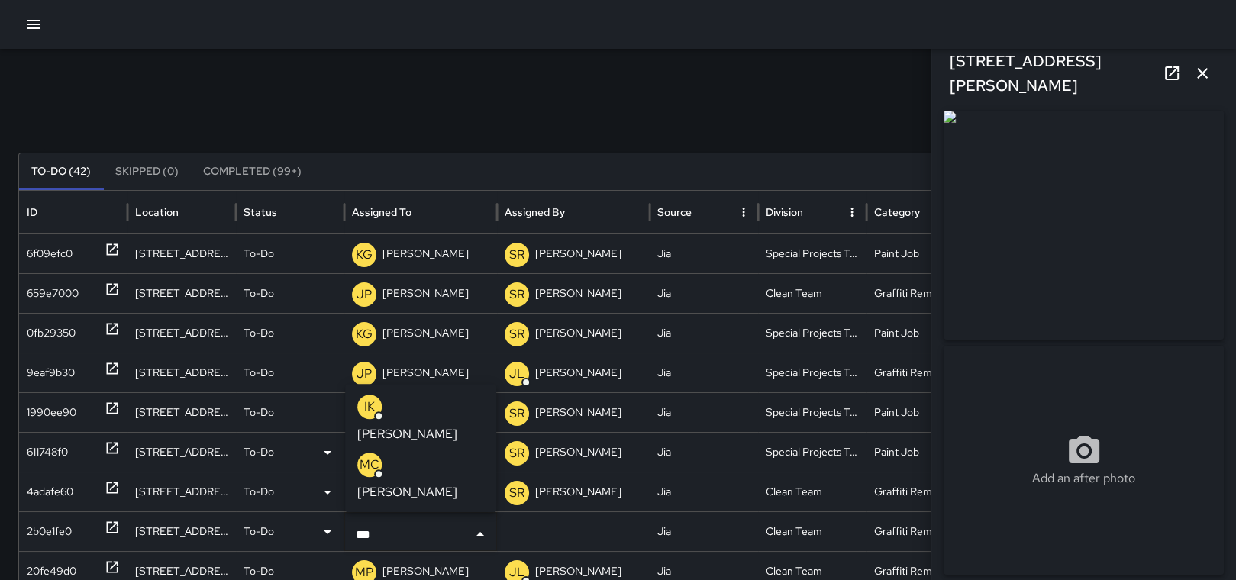
type input "****"
click at [429, 491] on p "[PERSON_NAME]" at bounding box center [407, 492] width 100 height 18
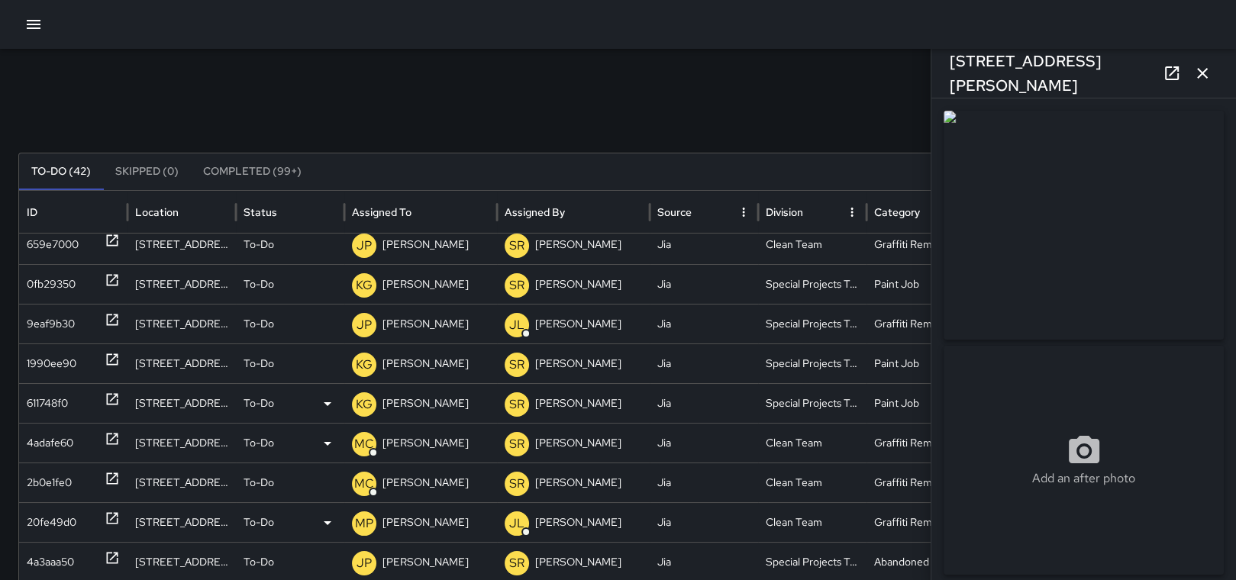
scroll to position [71, 0]
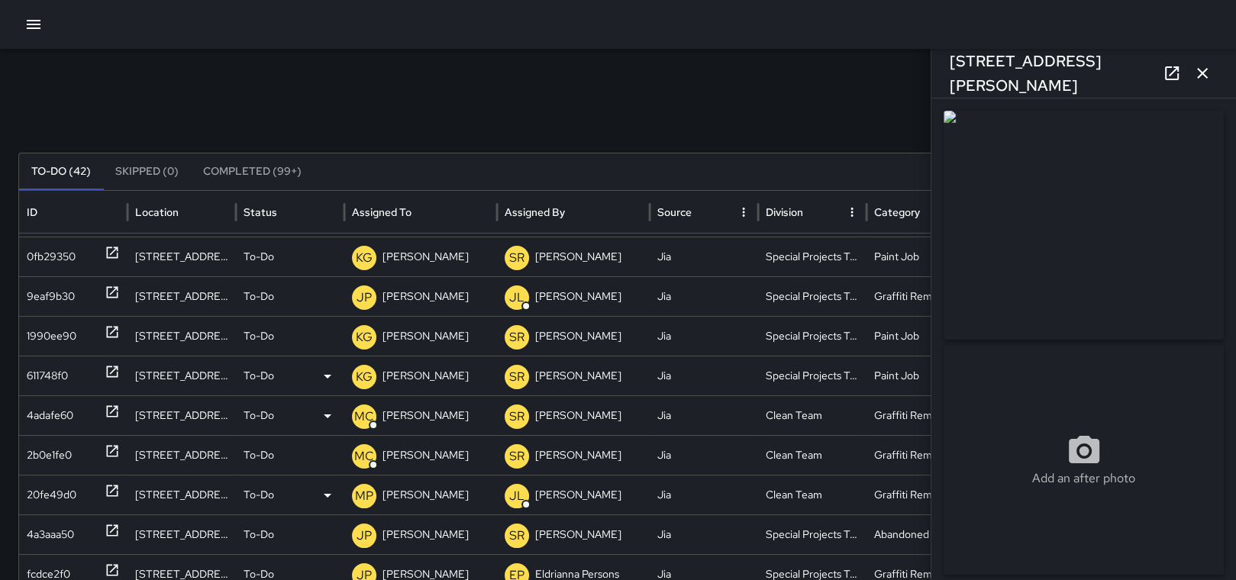
click at [47, 492] on div "20fe49d0" at bounding box center [52, 495] width 50 height 39
type input "**********"
click at [417, 499] on p "[PERSON_NAME]" at bounding box center [426, 495] width 86 height 39
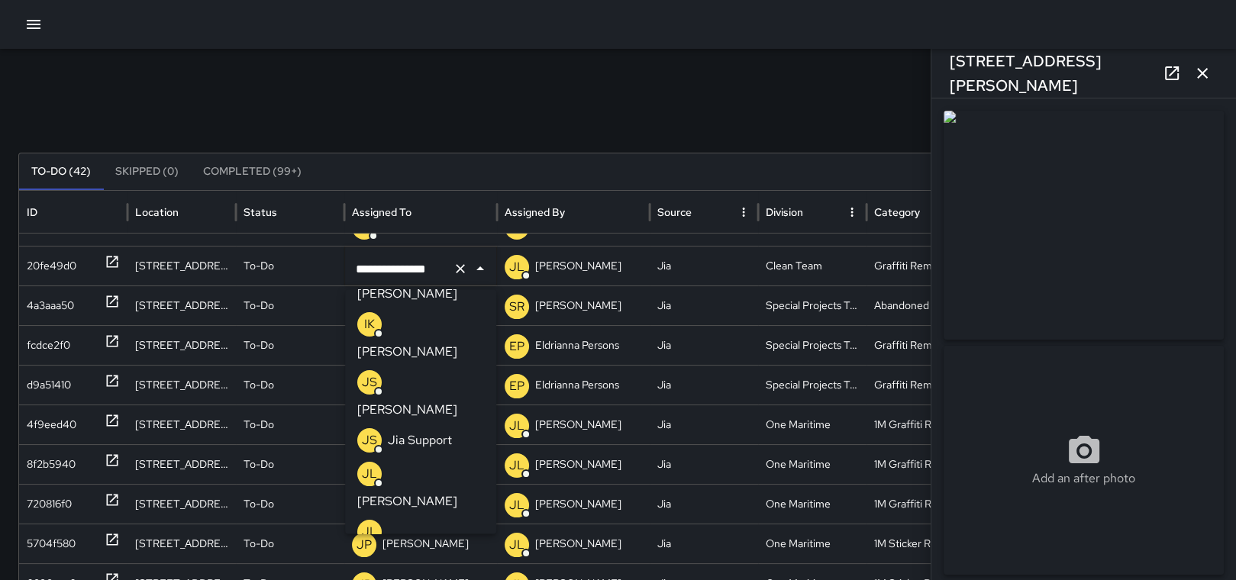
scroll to position [229, 0]
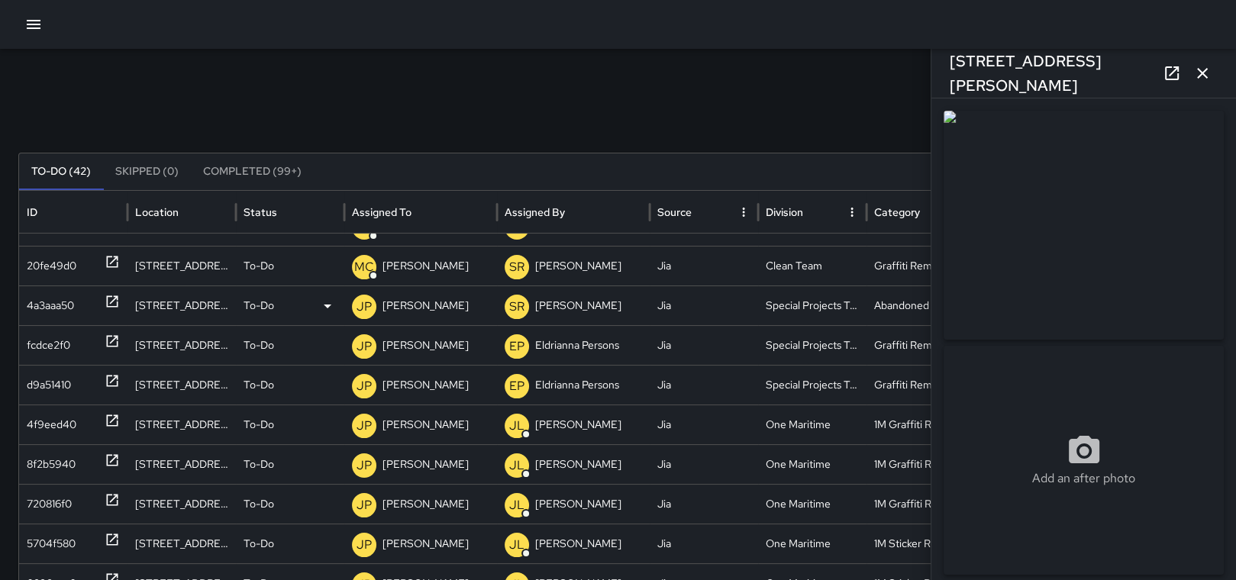
click at [49, 300] on div "4a3aaa50" at bounding box center [50, 305] width 47 height 39
click at [406, 299] on p "[PERSON_NAME]" at bounding box center [426, 305] width 86 height 39
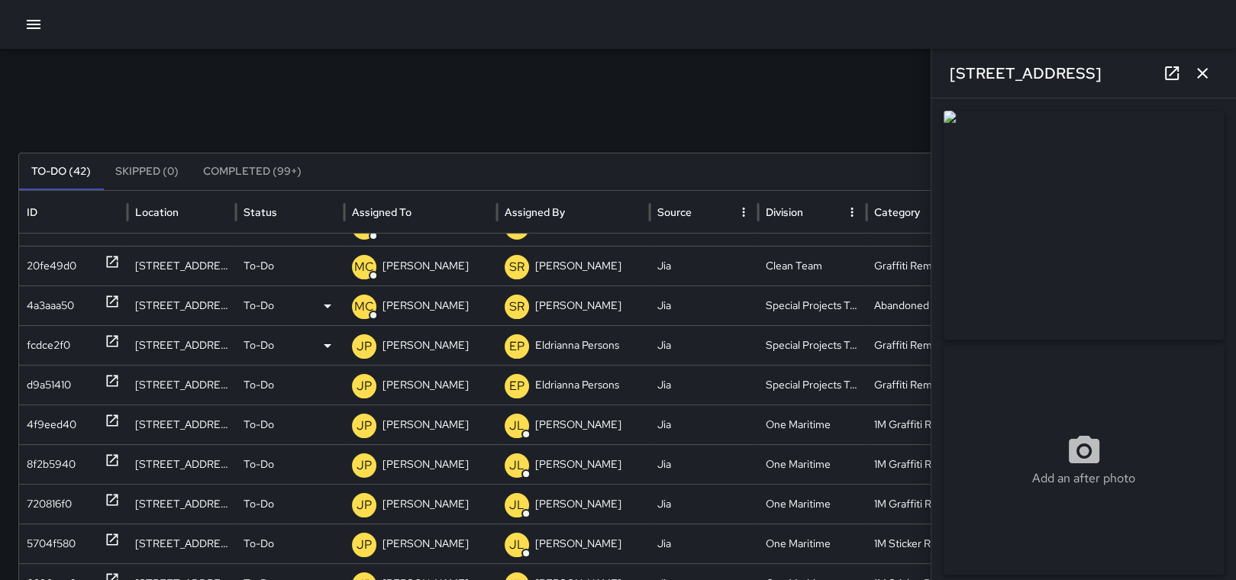
click at [55, 344] on div "fcdce2f0" at bounding box center [49, 345] width 44 height 39
click at [48, 377] on div "d9a51410" at bounding box center [49, 385] width 44 height 39
click at [48, 414] on div "4f9eed40" at bounding box center [52, 425] width 50 height 39
click at [25, 24] on icon "button" at bounding box center [33, 24] width 18 height 18
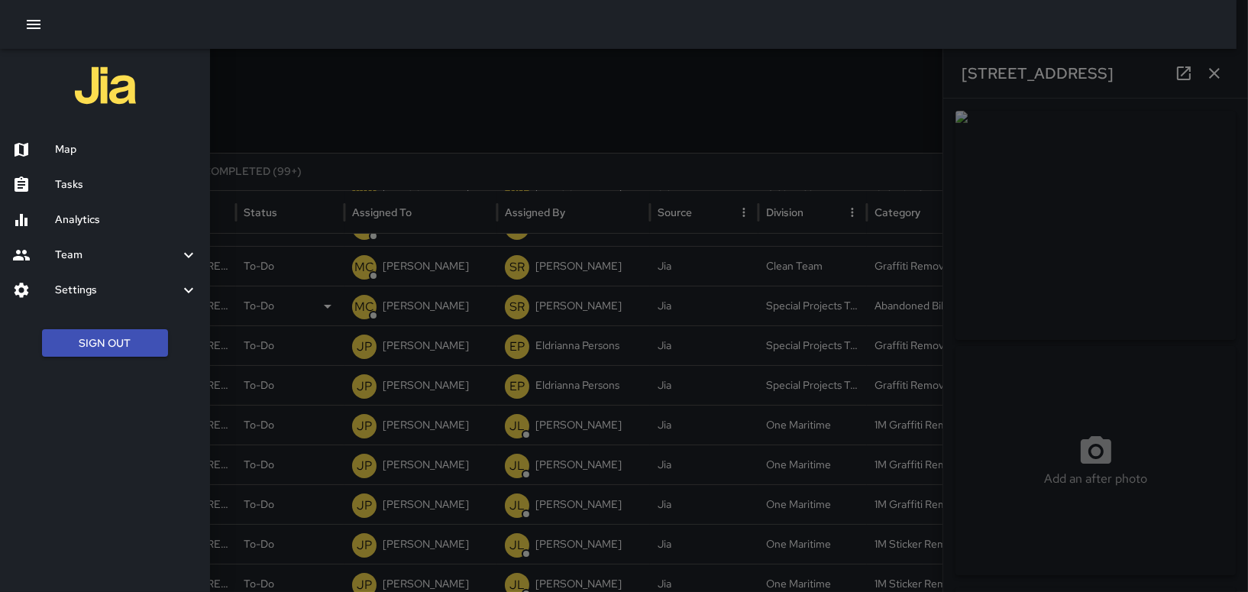
click at [691, 128] on div at bounding box center [624, 296] width 1248 height 592
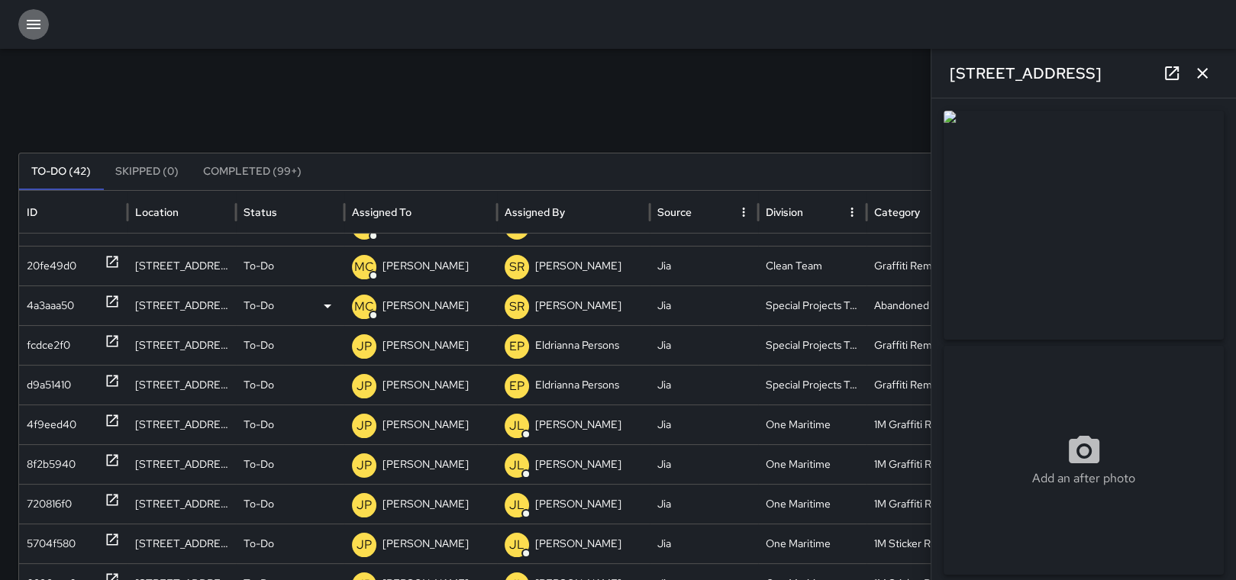
click at [26, 21] on icon "button" at bounding box center [33, 24] width 18 height 18
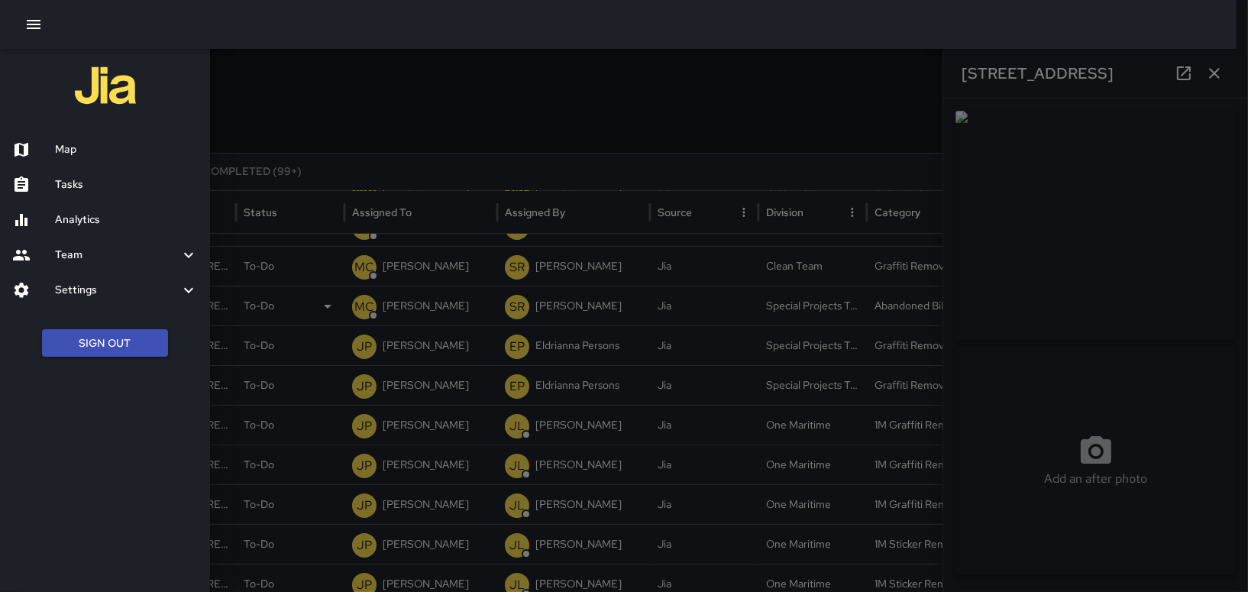
click at [86, 145] on h6 "Map" at bounding box center [126, 149] width 143 height 17
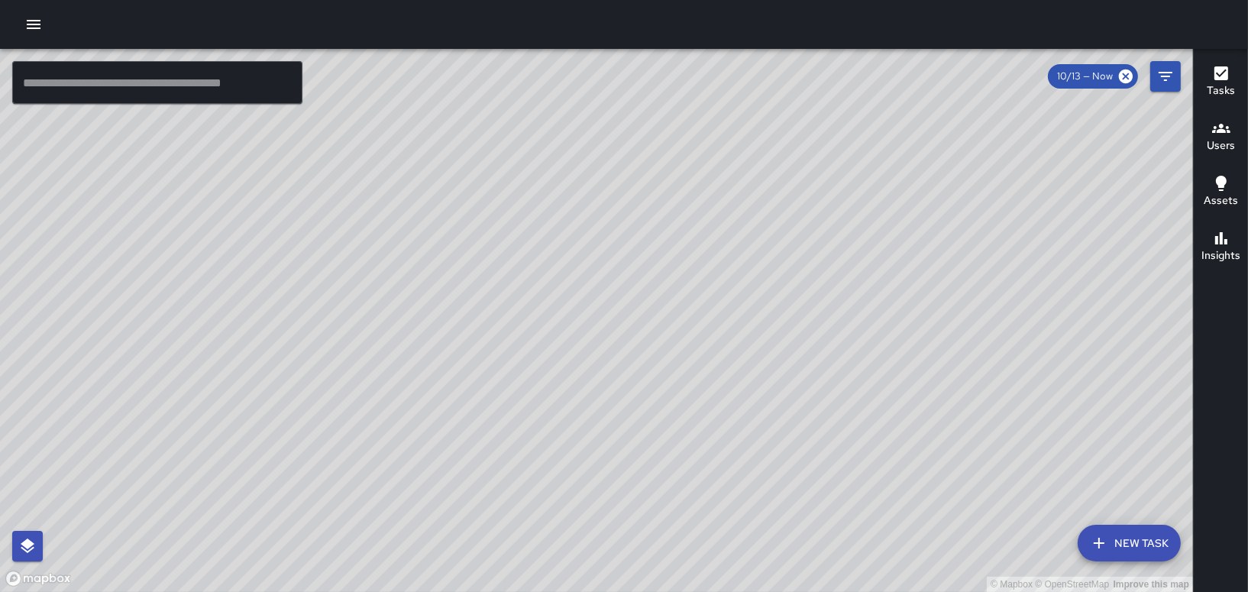
drag, startPoint x: 625, startPoint y: 122, endPoint x: 628, endPoint y: 225, distance: 102.4
click at [628, 225] on div "© Mapbox © OpenStreetMap Improve this map" at bounding box center [596, 320] width 1193 height 543
drag, startPoint x: 630, startPoint y: 223, endPoint x: 636, endPoint y: 121, distance: 102.5
click at [636, 121] on div "© Mapbox © OpenStreetMap Improve this map" at bounding box center [596, 320] width 1193 height 543
drag, startPoint x: 496, startPoint y: 125, endPoint x: 425, endPoint y: 208, distance: 108.9
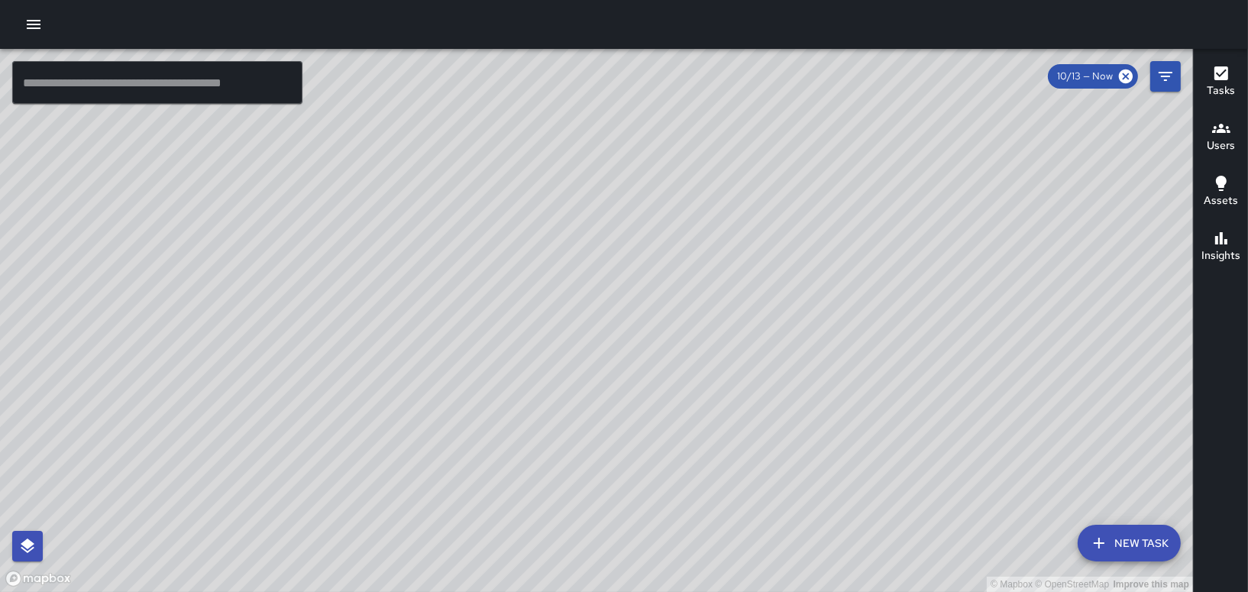
click at [425, 208] on div "© Mapbox © OpenStreetMap Improve this map" at bounding box center [596, 320] width 1193 height 543
drag, startPoint x: 397, startPoint y: 215, endPoint x: 514, endPoint y: 591, distance: 393.5
click at [514, 580] on div "© Mapbox © OpenStreetMap Improve this map" at bounding box center [596, 320] width 1193 height 543
drag, startPoint x: 804, startPoint y: 197, endPoint x: 711, endPoint y: 299, distance: 138.4
click at [711, 299] on div "© Mapbox © OpenStreetMap Improve this map" at bounding box center [596, 320] width 1193 height 543
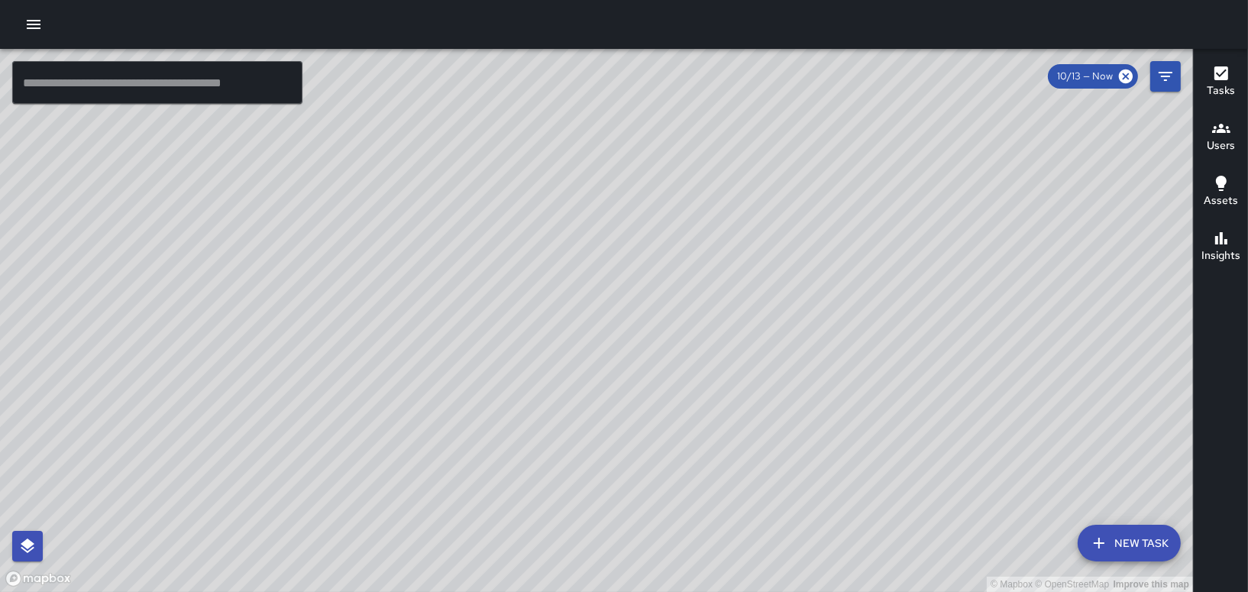
drag, startPoint x: 365, startPoint y: 472, endPoint x: 453, endPoint y: 271, distance: 219.2
click at [453, 271] on div "© Mapbox © OpenStreetMap Improve this map" at bounding box center [596, 320] width 1193 height 543
drag, startPoint x: 473, startPoint y: 463, endPoint x: 494, endPoint y: 347, distance: 118.0
click at [490, 357] on div "© Mapbox © OpenStreetMap Improve this map" at bounding box center [596, 320] width 1193 height 543
drag, startPoint x: 499, startPoint y: 425, endPoint x: 454, endPoint y: 132, distance: 296.8
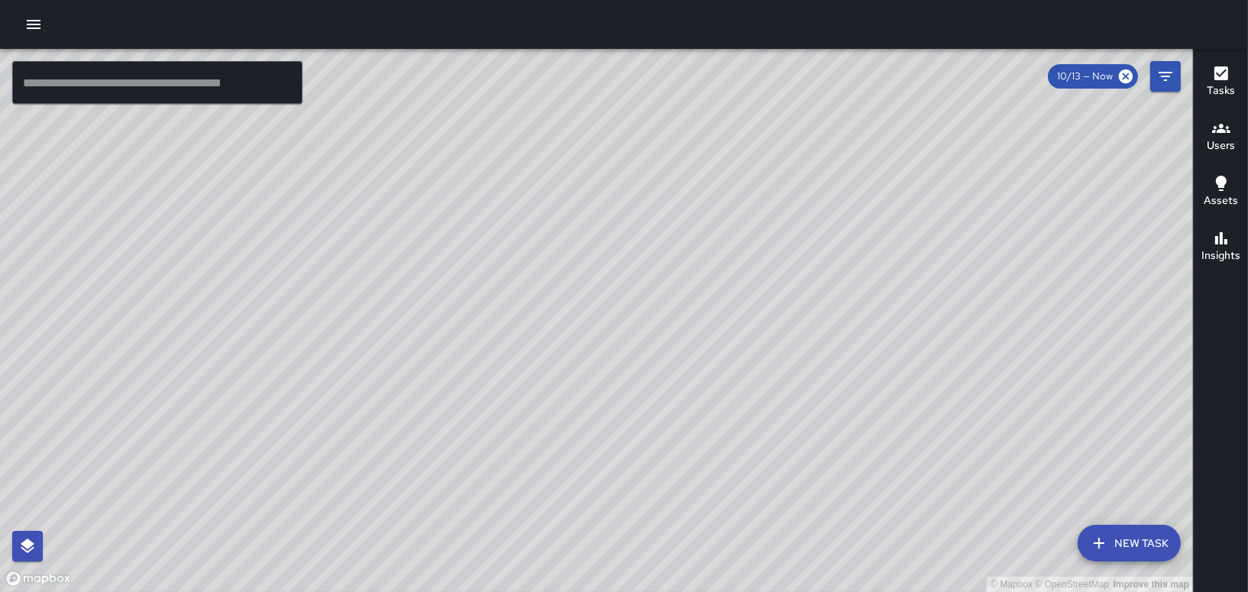
click at [454, 132] on div "© Mapbox © OpenStreetMap Improve this map" at bounding box center [596, 320] width 1193 height 543
drag, startPoint x: 814, startPoint y: 305, endPoint x: 625, endPoint y: 254, distance: 196.2
click at [625, 254] on div "© Mapbox © OpenStreetMap Improve this map" at bounding box center [596, 320] width 1193 height 543
drag, startPoint x: 629, startPoint y: 274, endPoint x: 630, endPoint y: 194, distance: 80.2
click at [630, 194] on div "© Mapbox © OpenStreetMap Improve this map" at bounding box center [596, 320] width 1193 height 543
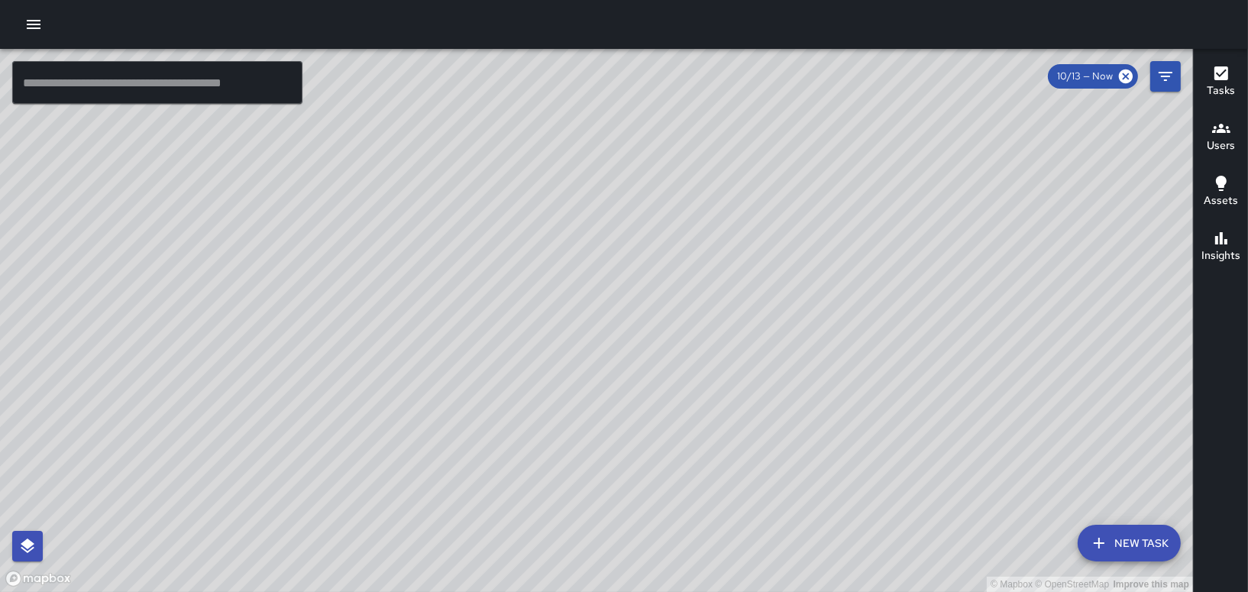
drag, startPoint x: 721, startPoint y: 311, endPoint x: 720, endPoint y: 265, distance: 45.8
click at [720, 265] on div "© Mapbox © OpenStreetMap Improve this map" at bounding box center [596, 320] width 1193 height 543
click at [724, 234] on div "© Mapbox © OpenStreetMap Improve this map" at bounding box center [596, 320] width 1193 height 543
drag, startPoint x: 625, startPoint y: 183, endPoint x: 616, endPoint y: 293, distance: 110.3
click at [617, 290] on div "© Mapbox © OpenStreetMap Improve this map" at bounding box center [596, 320] width 1193 height 543
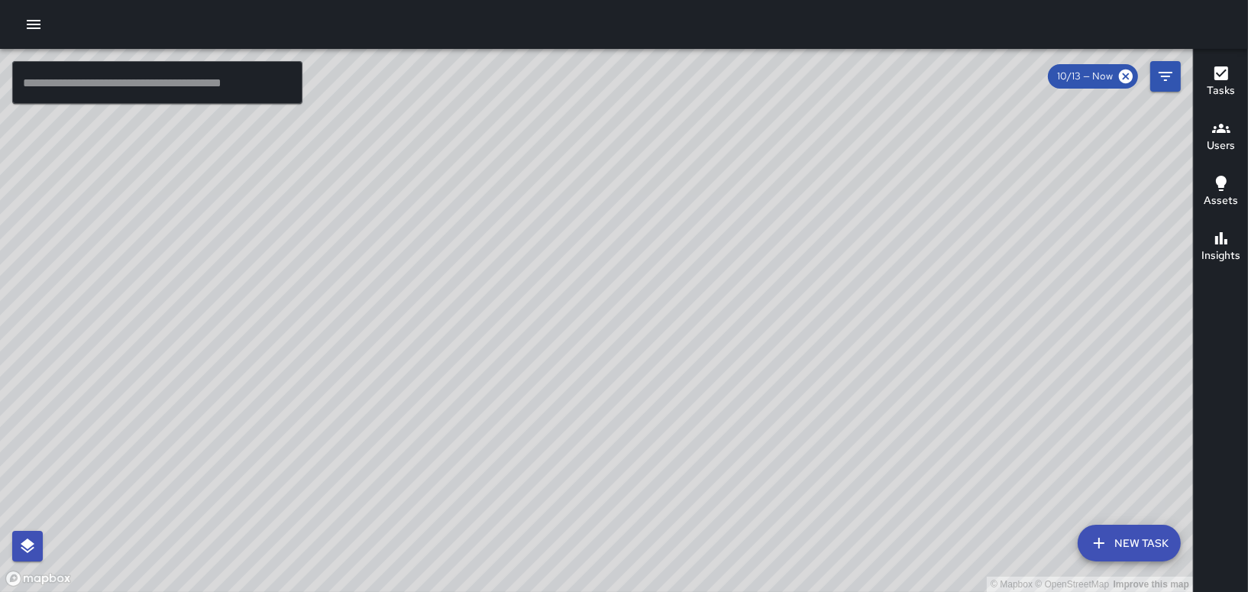
drag, startPoint x: 802, startPoint y: 117, endPoint x: 731, endPoint y: 333, distance: 227.5
click at [731, 333] on div "© Mapbox © OpenStreetMap Improve this map" at bounding box center [596, 320] width 1193 height 543
click at [1221, 133] on icon "button" at bounding box center [1221, 128] width 18 height 18
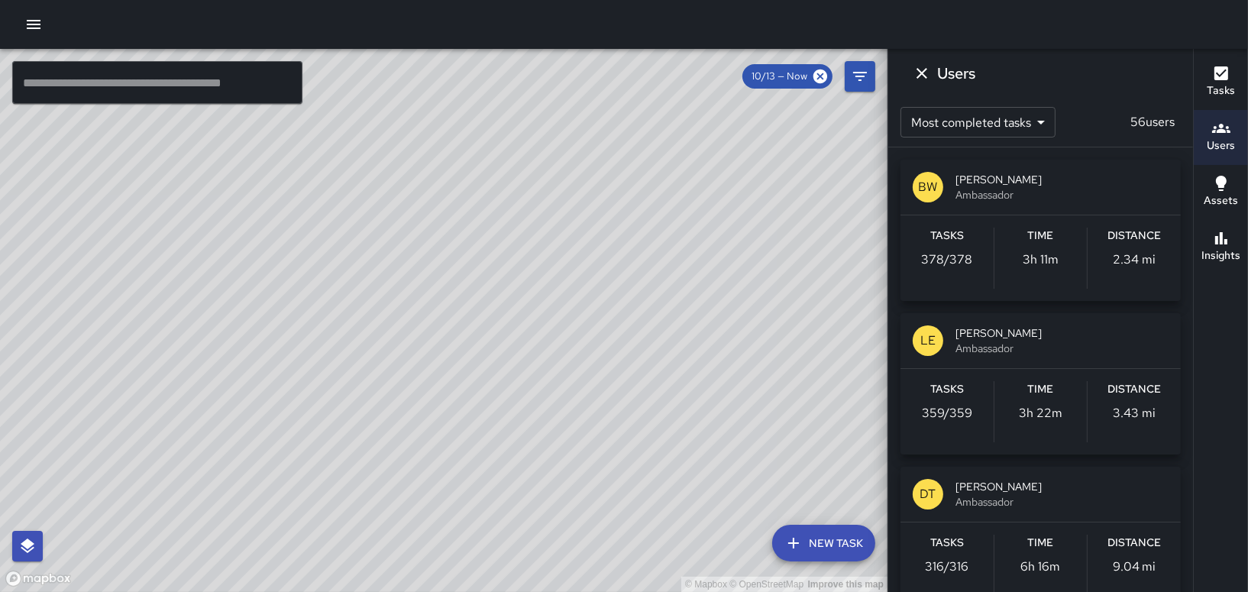
drag, startPoint x: 717, startPoint y: 425, endPoint x: 651, endPoint y: 361, distance: 91.3
click at [651, 365] on div "© Mapbox © OpenStreetMap Improve this map [GEOGRAPHIC_DATA][PERSON_NAME][STREET…" at bounding box center [443, 320] width 887 height 543
drag, startPoint x: 527, startPoint y: 460, endPoint x: 491, endPoint y: 248, distance: 214.6
click at [491, 248] on div "© Mapbox © OpenStreetMap Improve this map" at bounding box center [443, 320] width 887 height 543
drag, startPoint x: 625, startPoint y: 329, endPoint x: 454, endPoint y: 461, distance: 215.6
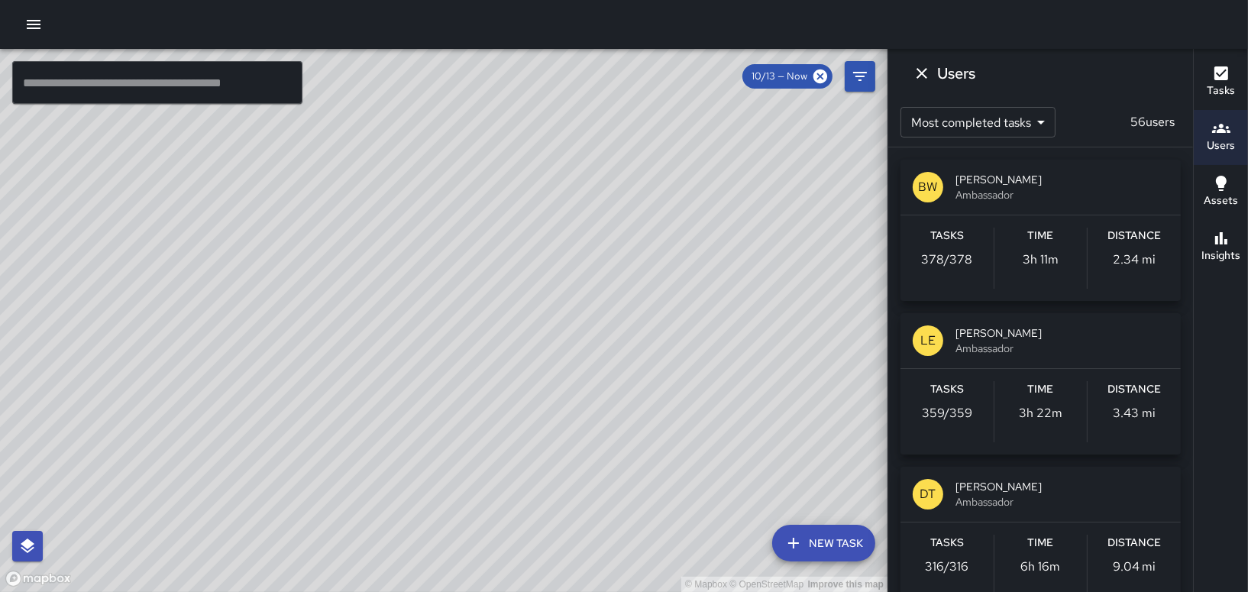
click at [454, 461] on div "© Mapbox © OpenStreetMap Improve this map" at bounding box center [443, 320] width 887 height 543
drag, startPoint x: 597, startPoint y: 286, endPoint x: 607, endPoint y: 459, distance: 172.9
click at [607, 459] on div "© Mapbox © OpenStreetMap Improve this map" at bounding box center [443, 320] width 887 height 543
drag, startPoint x: 544, startPoint y: 144, endPoint x: 490, endPoint y: 344, distance: 207.3
click at [490, 344] on div "© Mapbox © OpenStreetMap Improve this map" at bounding box center [443, 320] width 887 height 543
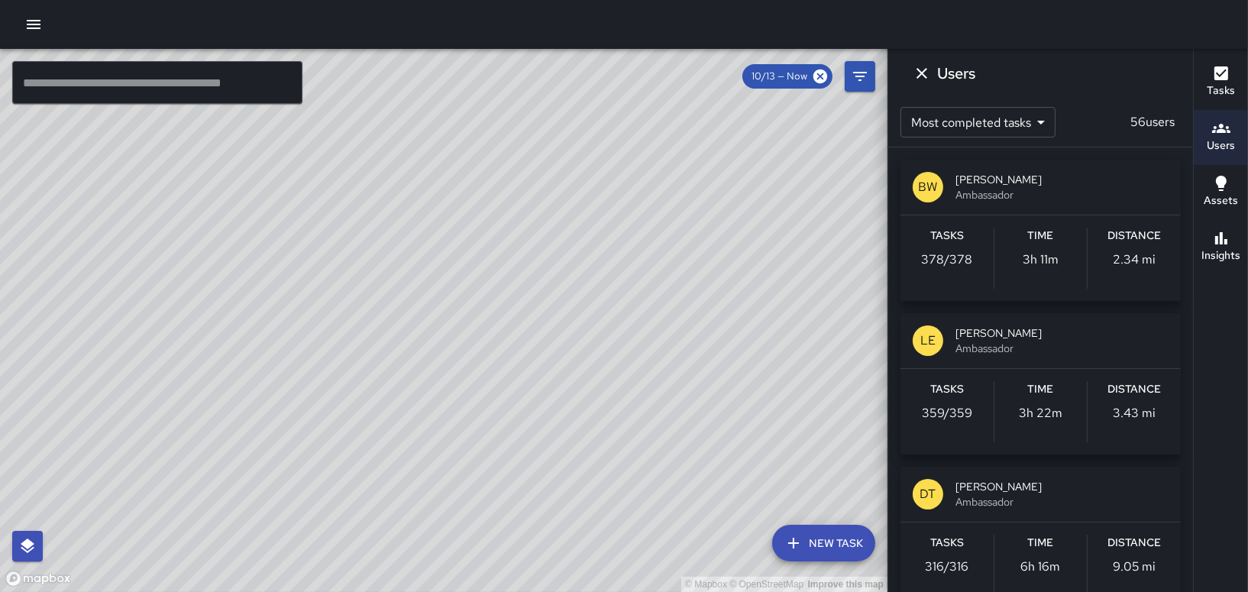
drag, startPoint x: 535, startPoint y: 443, endPoint x: 448, endPoint y: 220, distance: 239.4
click at [448, 220] on div "© Mapbox © OpenStreetMap Improve this map" at bounding box center [443, 320] width 887 height 543
drag, startPoint x: 441, startPoint y: 436, endPoint x: 435, endPoint y: 354, distance: 81.9
click at [435, 354] on div "© Mapbox © OpenStreetMap Improve this map" at bounding box center [443, 320] width 887 height 543
